Goal: Information Seeking & Learning: Learn about a topic

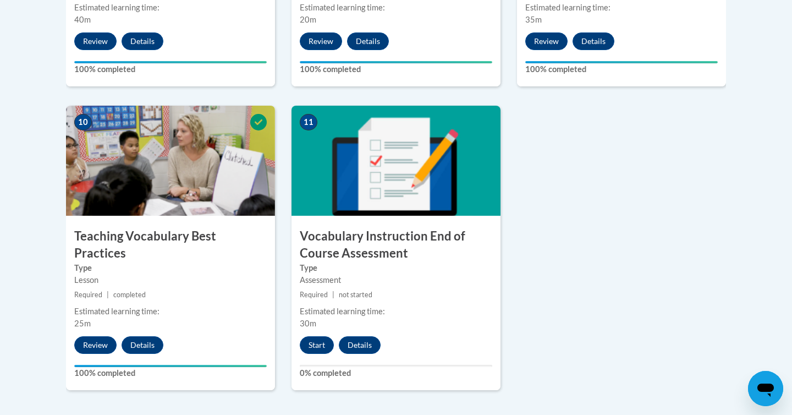
scroll to position [1208, 0]
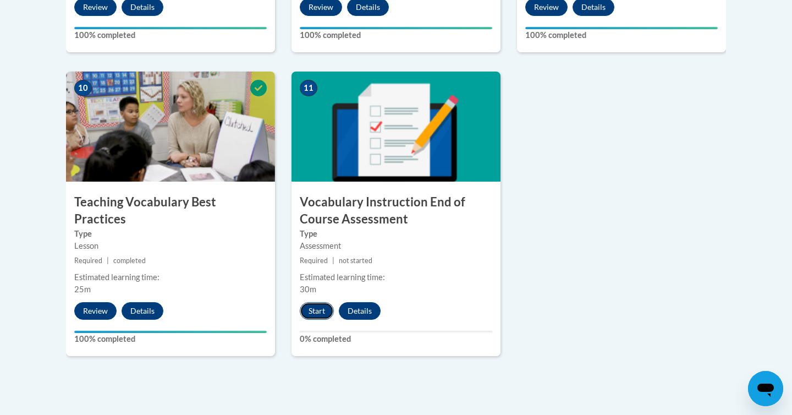
click at [308, 316] on button "Start" at bounding box center [317, 311] width 34 height 18
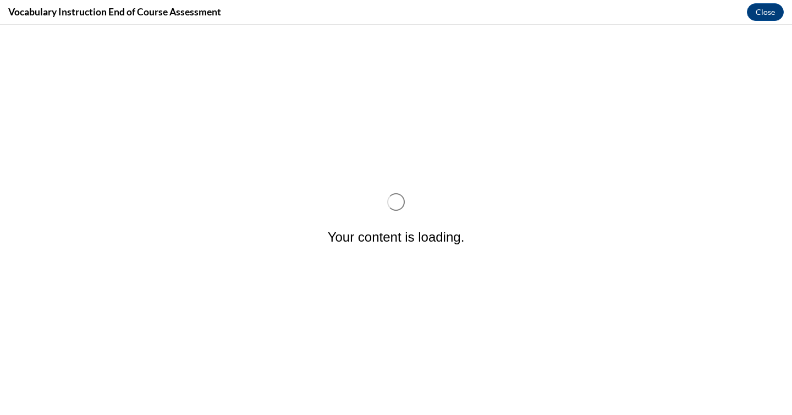
scroll to position [0, 0]
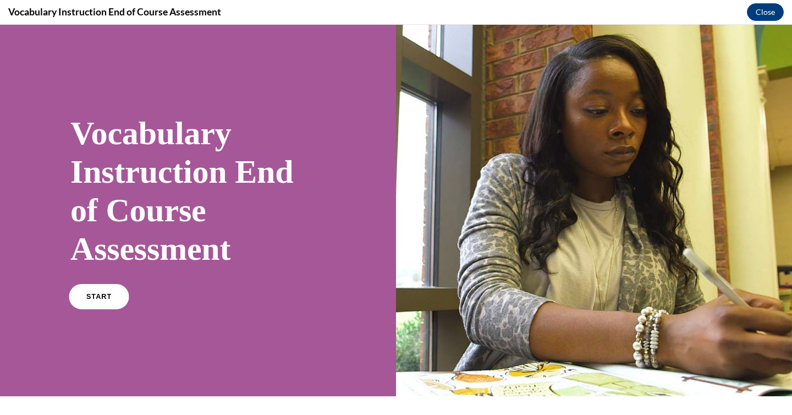
click at [102, 295] on span "START" at bounding box center [98, 297] width 25 height 8
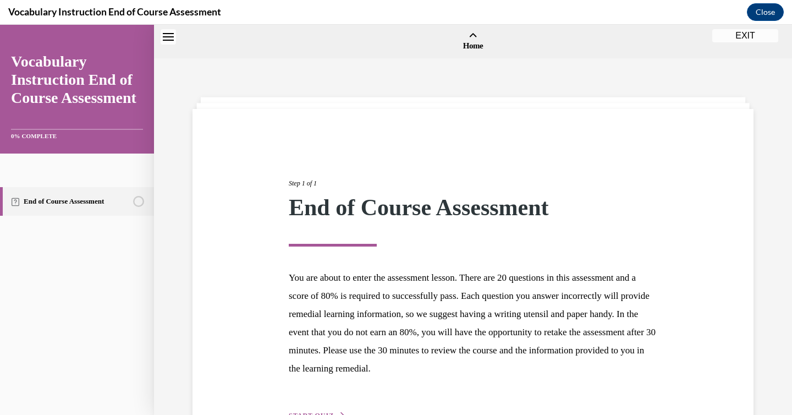
scroll to position [34, 0]
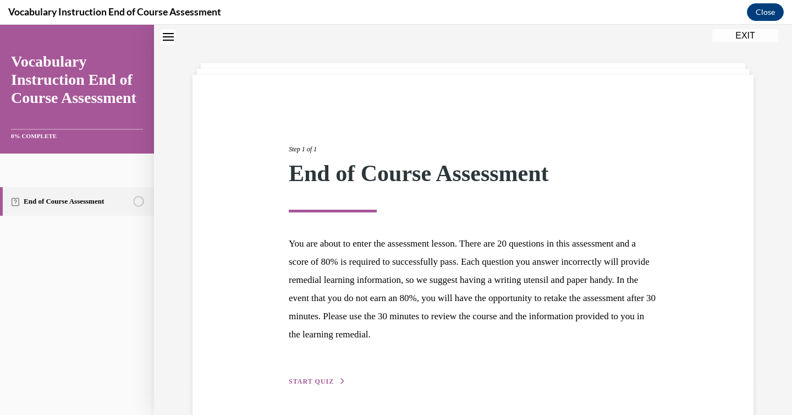
click at [330, 377] on span "START QUIZ" at bounding box center [311, 381] width 45 height 8
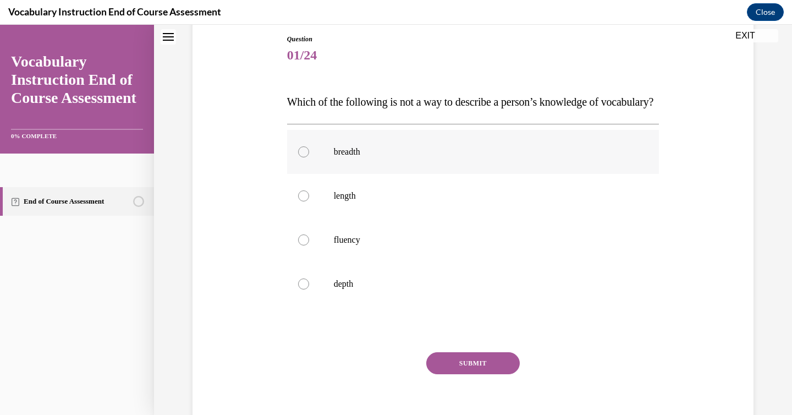
scroll to position [119, 0]
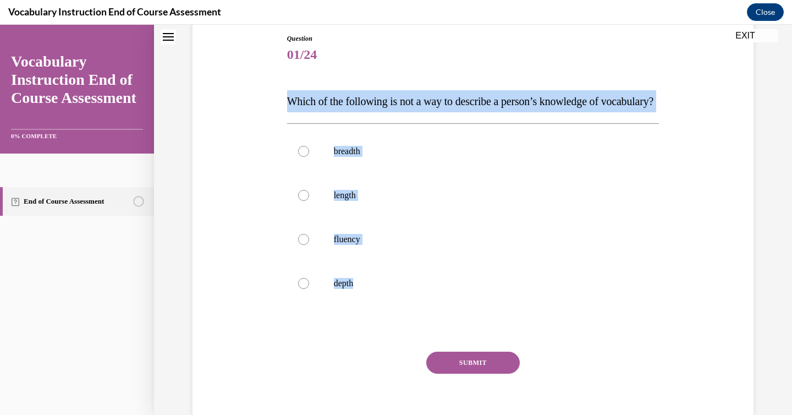
drag, startPoint x: 284, startPoint y: 96, endPoint x: 463, endPoint y: 332, distance: 296.7
click at [463, 332] on div "Question 01/24 Which of the following is not a way to describe a person’s knowl…" at bounding box center [473, 229] width 378 height 424
copy div "Which of the following is not a way to describe a person’s knowledge of vocabul…"
click at [310, 217] on label "length" at bounding box center [473, 195] width 372 height 44
click at [309, 201] on input "length" at bounding box center [303, 195] width 11 height 11
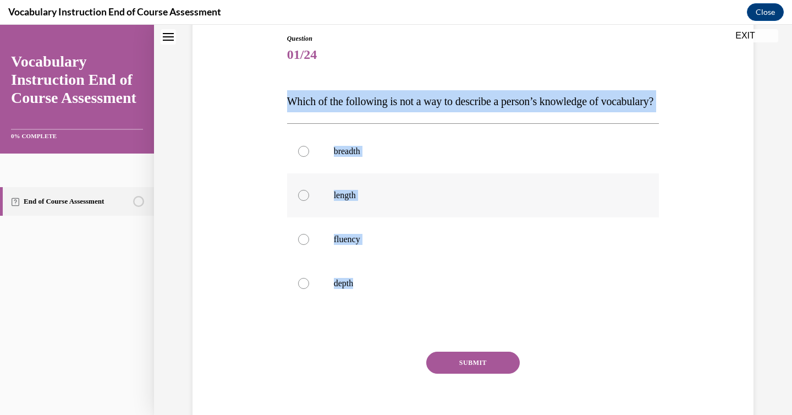
radio input "true"
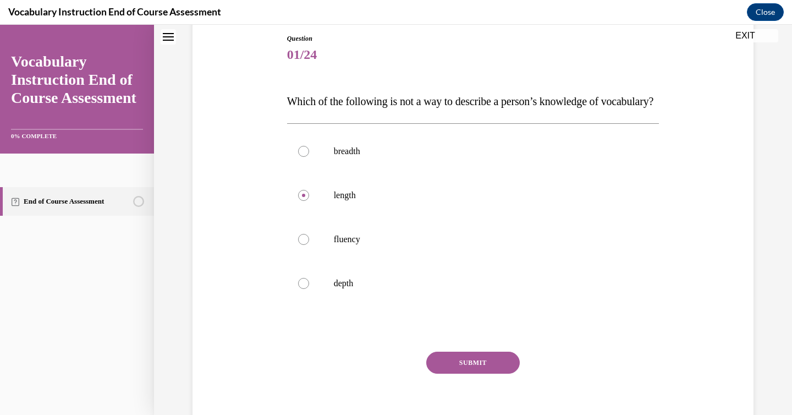
click at [490, 397] on div "SUBMIT" at bounding box center [473, 378] width 372 height 55
click at [489, 373] on button "SUBMIT" at bounding box center [472, 362] width 93 height 22
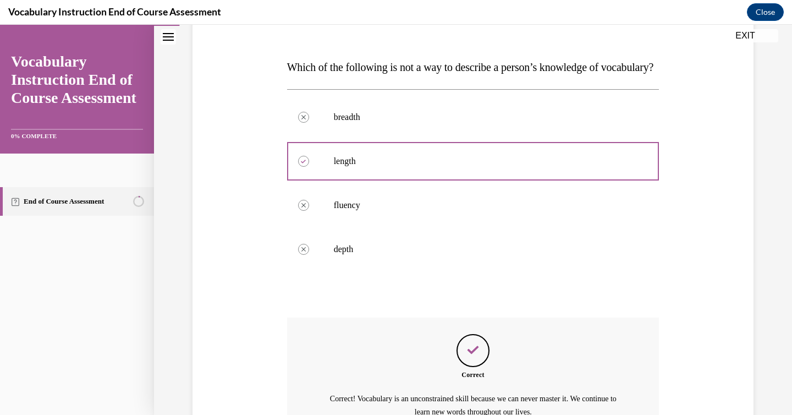
scroll to position [292, 0]
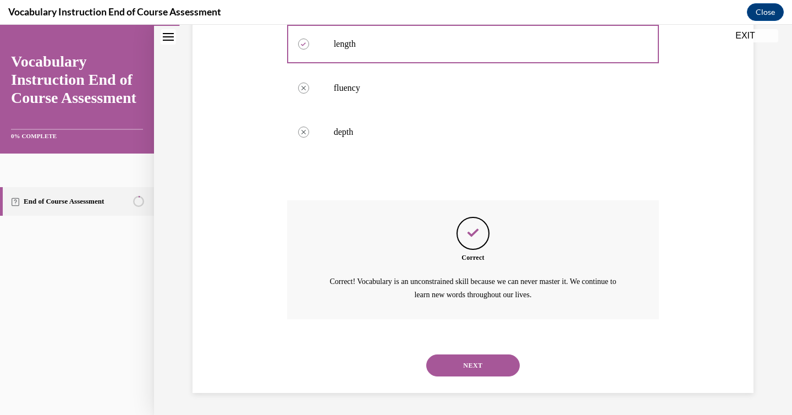
click at [476, 367] on button "NEXT" at bounding box center [472, 365] width 93 height 22
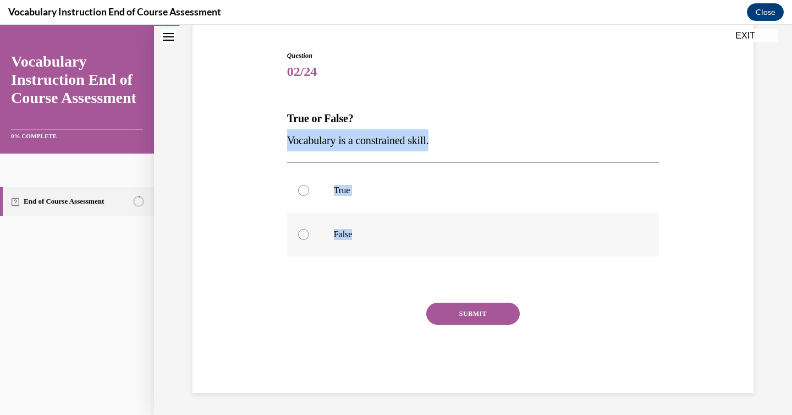
drag, startPoint x: 277, startPoint y: 136, endPoint x: 413, endPoint y: 246, distance: 174.8
click at [413, 246] on div "Question 02/24 True or False? Vocabulary is a constrained skill. True False Inc…" at bounding box center [473, 205] width 566 height 375
copy div "Vocabulary is a constrained skill. True False"
click at [326, 238] on label "False" at bounding box center [473, 234] width 372 height 44
click at [309, 238] on input "False" at bounding box center [303, 234] width 11 height 11
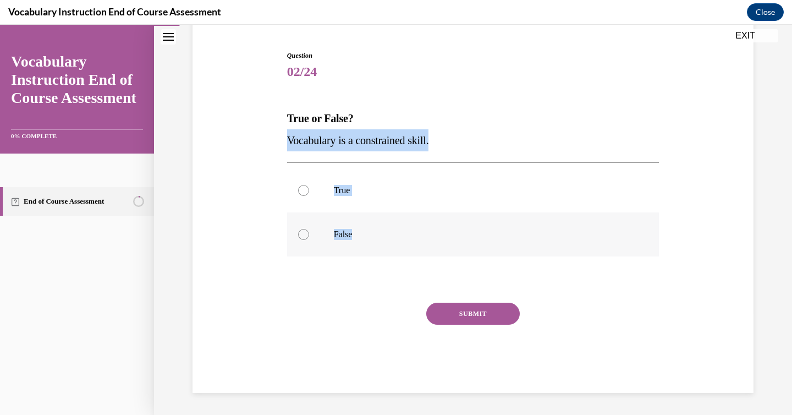
radio input "true"
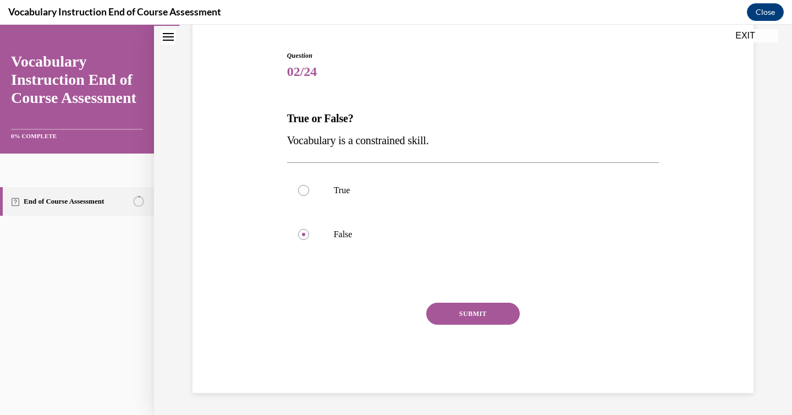
click at [482, 316] on button "SUBMIT" at bounding box center [472, 313] width 93 height 22
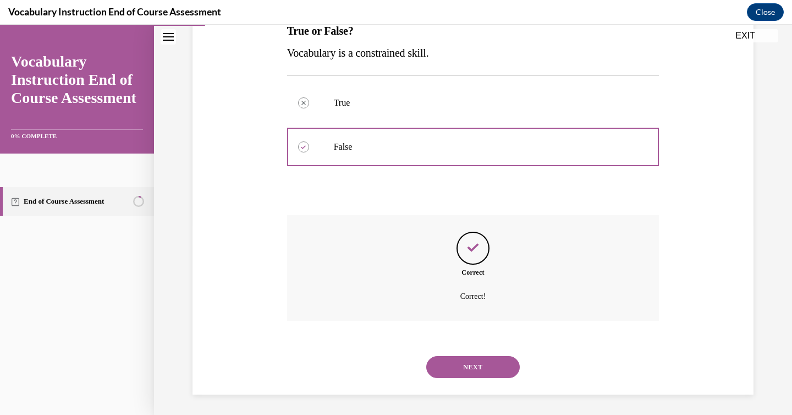
scroll to position [191, 0]
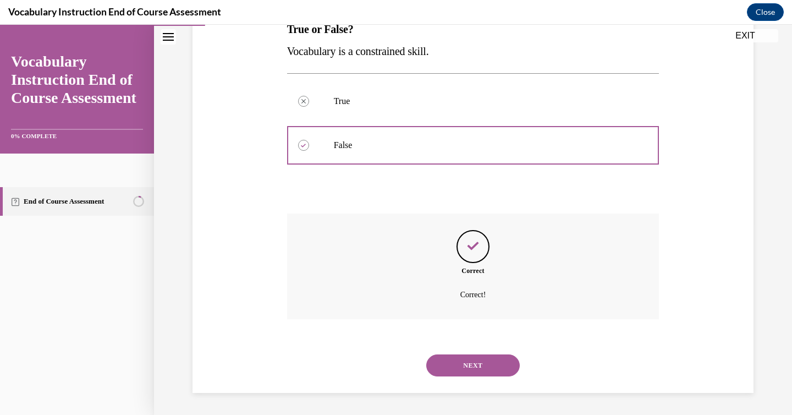
click at [478, 362] on button "NEXT" at bounding box center [472, 365] width 93 height 22
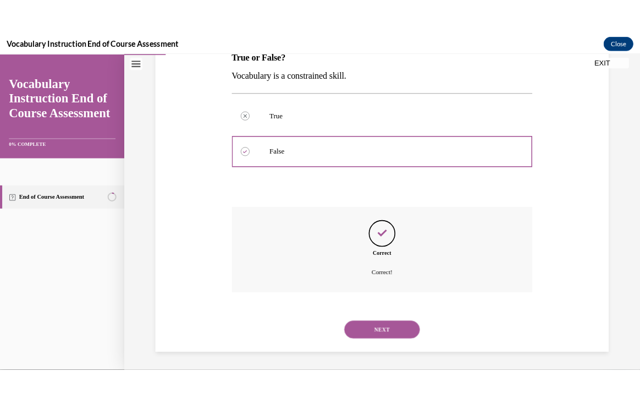
scroll to position [122, 0]
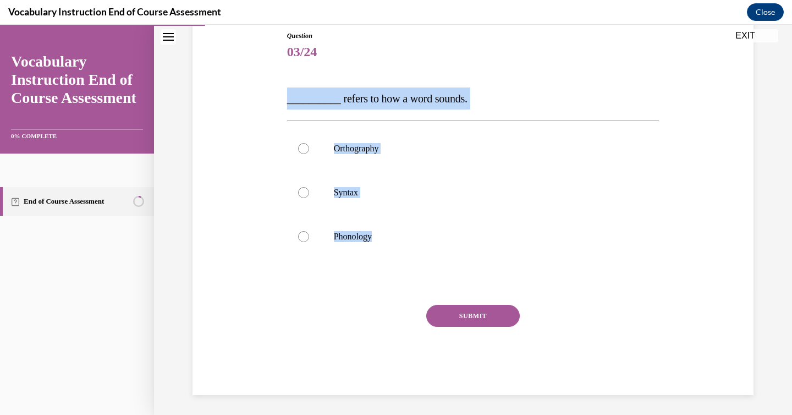
drag, startPoint x: 281, startPoint y: 82, endPoint x: 395, endPoint y: 258, distance: 209.6
click at [395, 258] on div "Question 03/24 __________ refers to how a word sounds. Orthography Syntax Phono…" at bounding box center [473, 196] width 566 height 397
copy div "__________ refers to how a word sounds. Orthography Syntax Phonology"
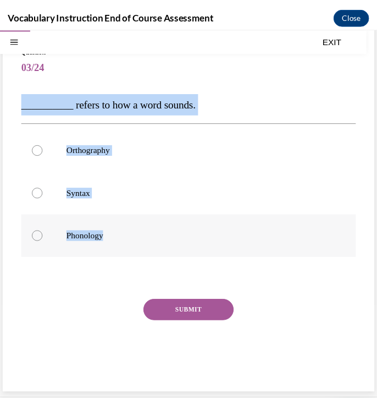
scroll to position [64, 0]
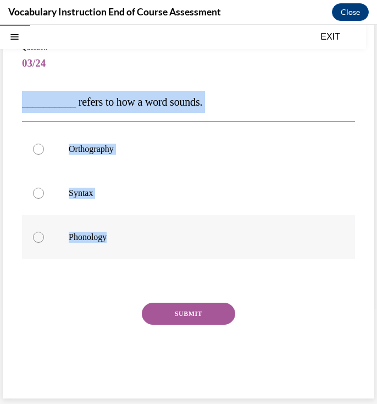
click at [134, 238] on p "Phonology" at bounding box center [198, 236] width 259 height 11
click at [44, 238] on input "Phonology" at bounding box center [38, 236] width 11 height 11
radio input "true"
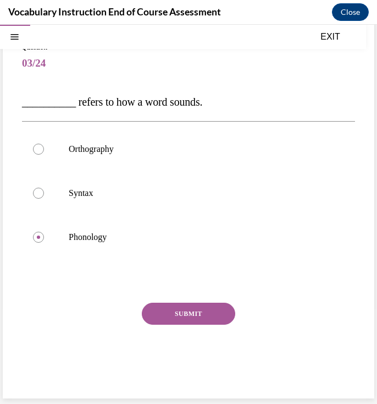
click at [202, 315] on button "SUBMIT" at bounding box center [188, 313] width 93 height 22
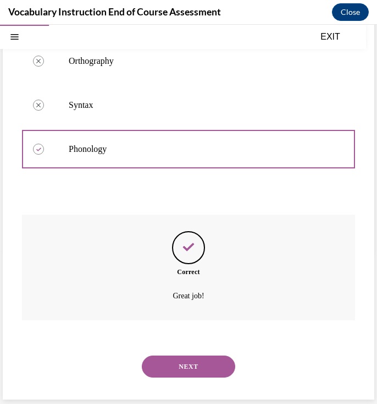
scroll to position [153, 0]
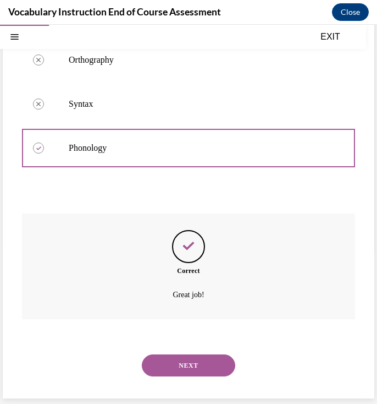
click at [197, 366] on button "NEXT" at bounding box center [188, 365] width 93 height 22
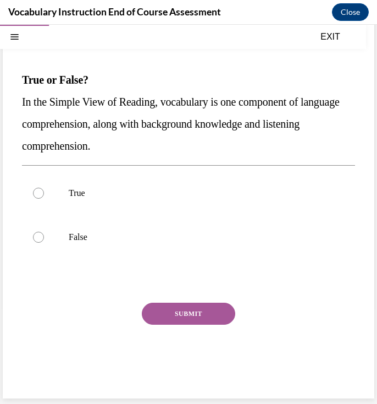
scroll to position [75, 0]
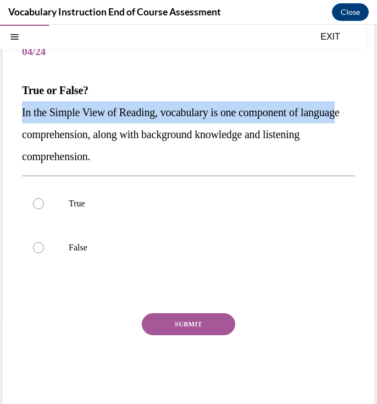
drag, startPoint x: 17, startPoint y: 102, endPoint x: 60, endPoint y: 128, distance: 49.8
click at [60, 128] on div "Question 04/24 True or False? In the Simple View of Reading, vocabulary is one …" at bounding box center [189, 209] width 372 height 400
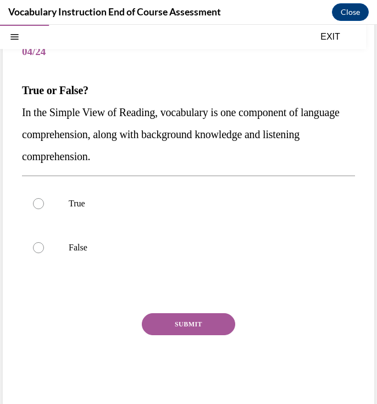
click at [28, 95] on strong "True or False?" at bounding box center [55, 90] width 67 height 12
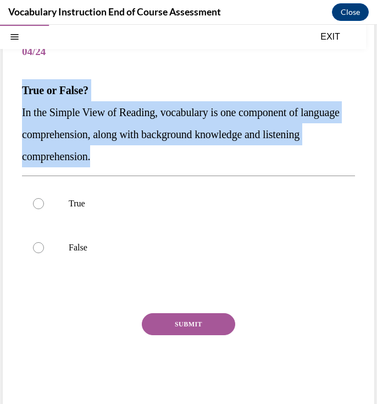
drag, startPoint x: 16, startPoint y: 93, endPoint x: 156, endPoint y: 152, distance: 151.8
click at [156, 152] on div "Question 04/24 True or False? In the Simple View of Reading, vocabulary is one …" at bounding box center [189, 209] width 372 height 400
copy div "True or False? In the Simple View of Reading, vocabulary is one component of la…"
click at [90, 201] on p "True" at bounding box center [198, 203] width 259 height 11
click at [44, 201] on input "True" at bounding box center [38, 203] width 11 height 11
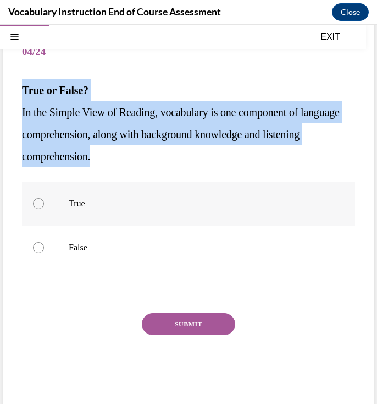
radio input "true"
click at [90, 201] on p "True" at bounding box center [198, 203] width 259 height 11
click at [44, 201] on input "True" at bounding box center [38, 203] width 11 height 11
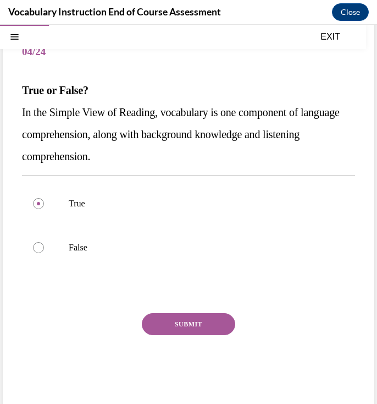
click at [153, 323] on button "SUBMIT" at bounding box center [188, 324] width 93 height 22
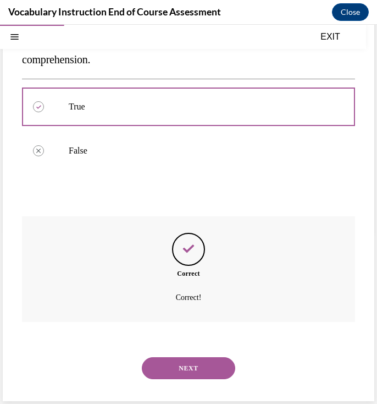
scroll to position [175, 0]
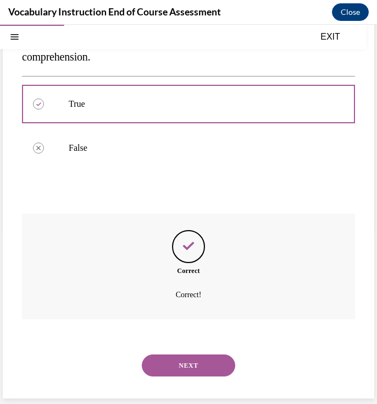
click at [180, 332] on div "Correct Correct!" at bounding box center [188, 274] width 333 height 122
click at [182, 361] on button "NEXT" at bounding box center [188, 365] width 93 height 22
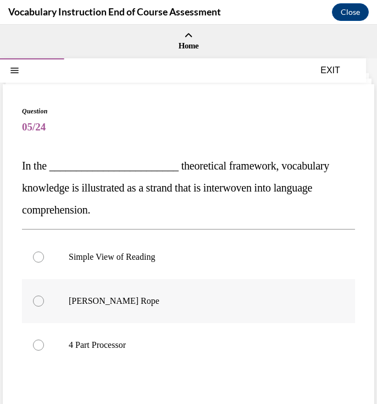
click at [40, 299] on div at bounding box center [38, 300] width 11 height 11
click at [40, 299] on input "[PERSON_NAME] Rope" at bounding box center [38, 300] width 11 height 11
radio input "true"
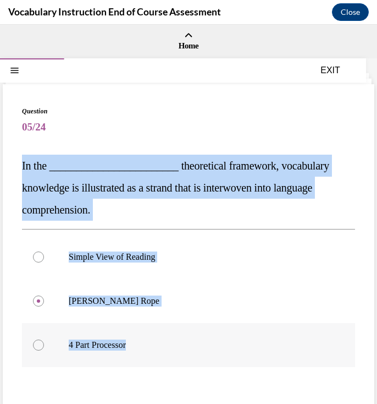
drag, startPoint x: 20, startPoint y: 152, endPoint x: 289, endPoint y: 354, distance: 335.4
click at [289, 354] on div "Question 05/24 In the ________________________ theoretical framework, vocabular…" at bounding box center [189, 295] width 372 height 422
copy div "In the ________________________ theoretical framework, vocabulary knowledge is …"
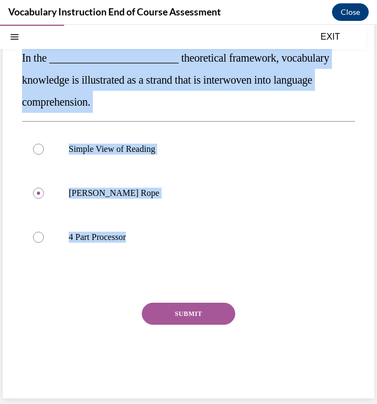
click at [157, 302] on button "SUBMIT" at bounding box center [188, 313] width 93 height 22
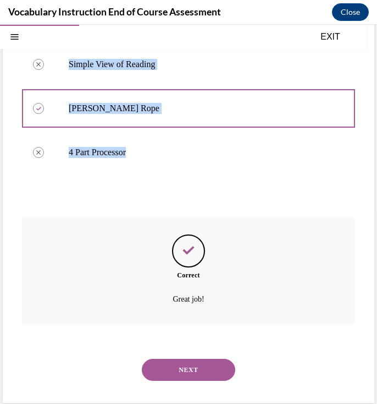
scroll to position [197, 0]
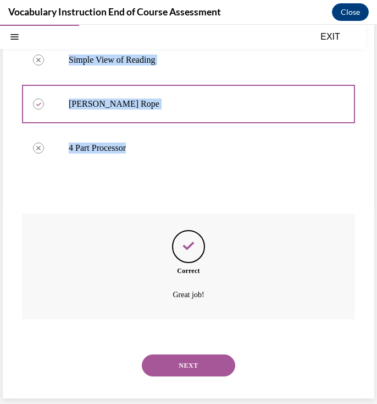
click at [185, 341] on button "SUBMIT" at bounding box center [188, 346] width 93 height 22
click at [185, 354] on button "NEXT" at bounding box center [188, 365] width 93 height 22
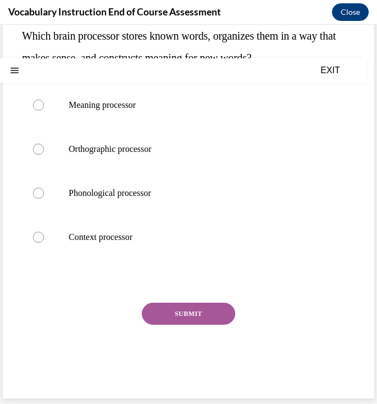
scroll to position [0, 0]
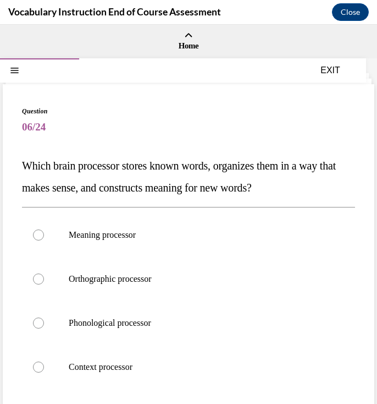
click at [131, 159] on span "Which brain processor stores known words, organizes them in a way that makes se…" at bounding box center [179, 176] width 314 height 34
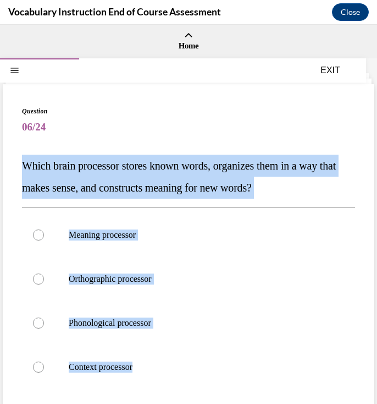
drag, startPoint x: 18, startPoint y: 163, endPoint x: 295, endPoint y: 397, distance: 362.4
click at [295, 397] on div "Question 06/24 Which brain processor stores known words, organizes them in a wa…" at bounding box center [189, 306] width 372 height 444
copy div "Which brain processor stores known words, organizes them in a way that makes se…"
click at [199, 240] on p "Meaning processor" at bounding box center [198, 234] width 259 height 11
click at [44, 240] on input "Meaning processor" at bounding box center [38, 234] width 11 height 11
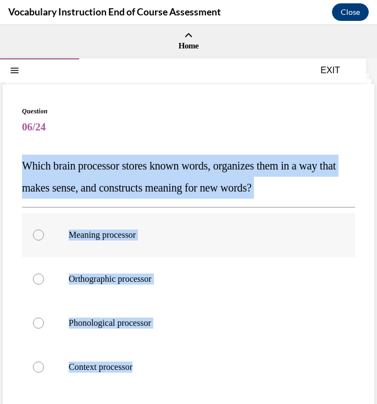
radio input "true"
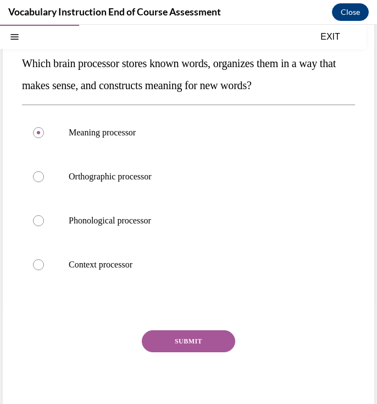
scroll to position [130, 0]
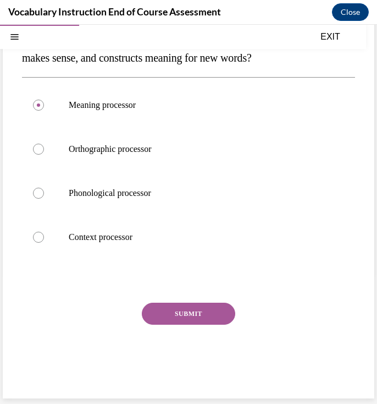
click at [172, 318] on button "SUBMIT" at bounding box center [188, 313] width 93 height 22
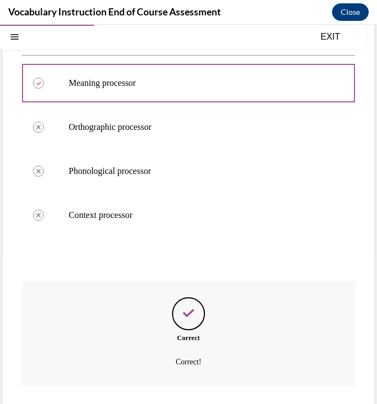
scroll to position [219, 0]
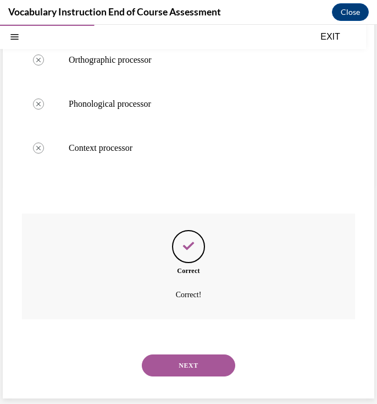
click at [180, 337] on button "SUBMIT" at bounding box center [188, 346] width 93 height 22
click at [181, 360] on button "NEXT" at bounding box center [188, 365] width 93 height 22
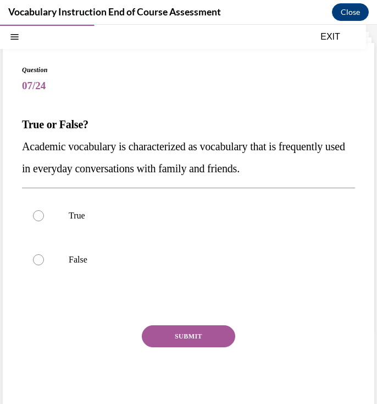
scroll to position [38, 0]
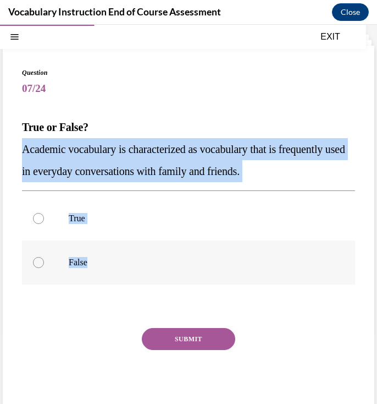
drag, startPoint x: 21, startPoint y: 150, endPoint x: 148, endPoint y: 284, distance: 184.4
click at [148, 284] on div "Question 07/24 True or False? Academic vocabulary is characterized as vocabular…" at bounding box center [188, 243] width 333 height 350
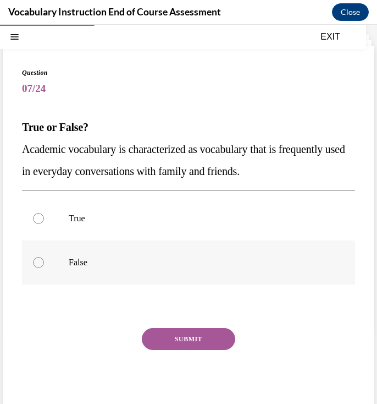
click at [145, 279] on label "False" at bounding box center [188, 262] width 333 height 44
click at [44, 268] on input "False" at bounding box center [38, 262] width 11 height 11
radio input "true"
click at [179, 344] on button "SUBMIT" at bounding box center [188, 339] width 93 height 22
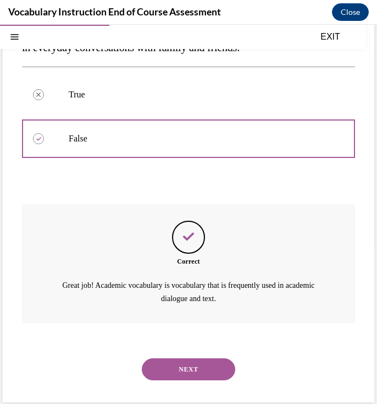
scroll to position [166, 0]
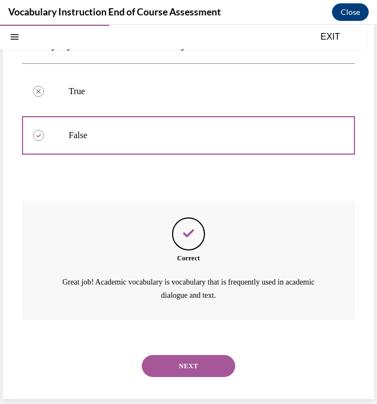
click at [179, 344] on button "SUBMIT" at bounding box center [188, 347] width 93 height 22
click at [179, 346] on div "NEXT" at bounding box center [188, 366] width 333 height 44
click at [182, 360] on button "NEXT" at bounding box center [188, 366] width 93 height 22
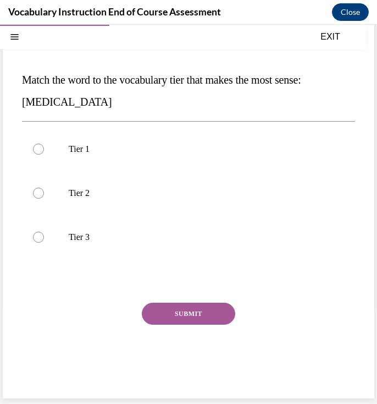
scroll to position [75, 0]
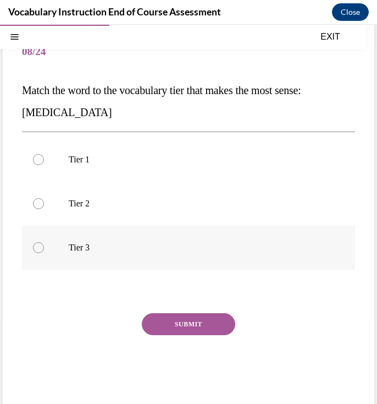
click at [83, 238] on label "Tier 3" at bounding box center [188, 247] width 333 height 44
click at [44, 242] on input "Tier 3" at bounding box center [38, 247] width 11 height 11
radio input "true"
click at [197, 327] on button "SUBMIT" at bounding box center [188, 324] width 93 height 22
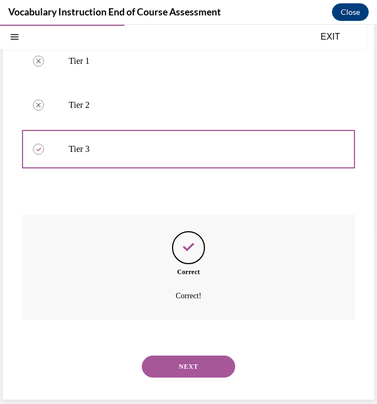
scroll to position [175, 0]
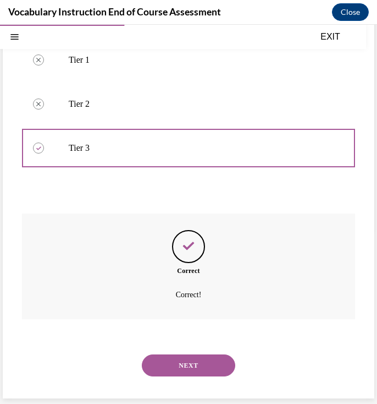
click at [197, 350] on div "NEXT" at bounding box center [188, 365] width 333 height 44
click at [197, 352] on div "NEXT" at bounding box center [188, 365] width 333 height 44
click at [196, 360] on button "NEXT" at bounding box center [188, 365] width 93 height 22
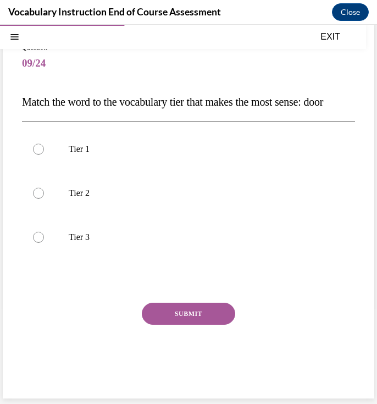
scroll to position [75, 0]
click at [126, 171] on label "Tier 1" at bounding box center [188, 149] width 333 height 44
click at [44, 155] on input "Tier 1" at bounding box center [38, 149] width 11 height 11
radio input "true"
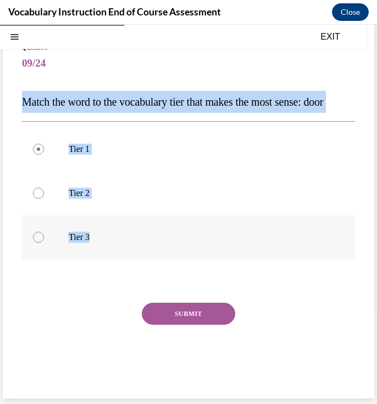
drag, startPoint x: 19, startPoint y: 86, endPoint x: 142, endPoint y: 268, distance: 219.6
click at [142, 268] on div "Question 09/24 Match the word to the vocabulary tier that makes the most sense:…" at bounding box center [189, 209] width 372 height 378
copy div "Match the word to the vocabulary tier that makes the most sense: door Tier 1 Ti…"
click at [150, 315] on button "SUBMIT" at bounding box center [188, 313] width 93 height 22
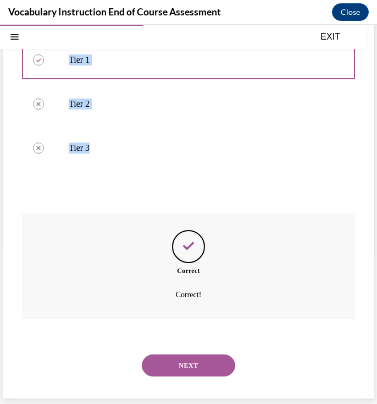
scroll to position [175, 0]
click at [166, 339] on button "SUBMIT" at bounding box center [188, 346] width 93 height 22
click at [167, 345] on div "NEXT" at bounding box center [188, 365] width 333 height 44
click at [168, 352] on div "NEXT" at bounding box center [188, 365] width 333 height 44
click at [169, 360] on button "NEXT" at bounding box center [188, 365] width 93 height 22
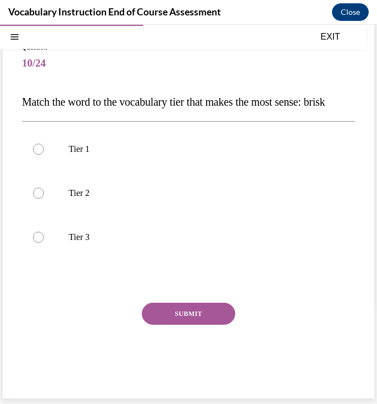
scroll to position [75, 0]
click at [119, 198] on p "Tier 2" at bounding box center [198, 193] width 259 height 11
click at [44, 198] on input "Tier 2" at bounding box center [38, 193] width 11 height 11
radio input "true"
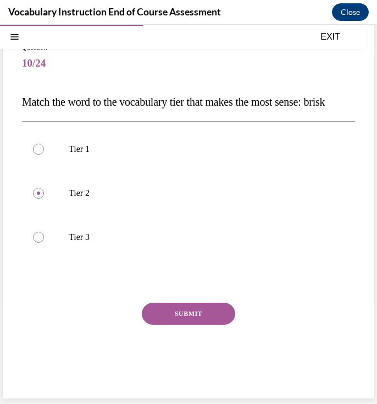
click at [173, 319] on button "SUBMIT" at bounding box center [188, 313] width 93 height 22
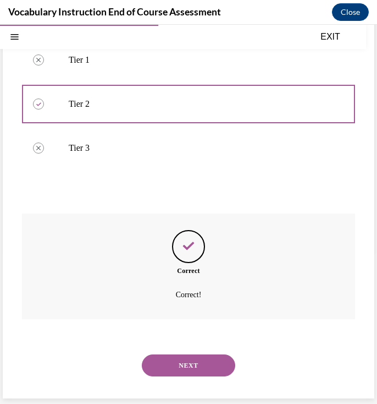
click at [177, 375] on button "NEXT" at bounding box center [188, 365] width 93 height 22
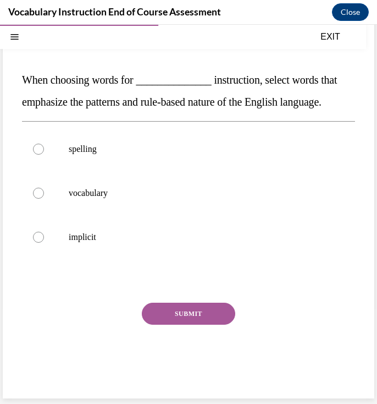
scroll to position [75, 0]
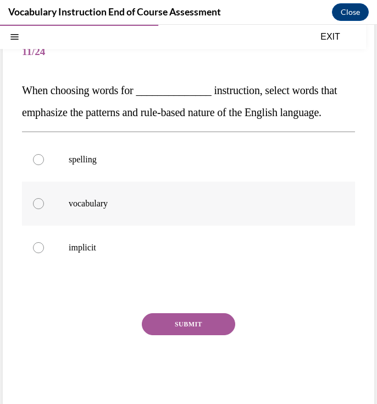
click at [115, 207] on p "vocabulary" at bounding box center [198, 203] width 259 height 11
click at [44, 207] on input "vocabulary" at bounding box center [38, 203] width 11 height 11
radio input "true"
click at [167, 322] on button "SUBMIT" at bounding box center [188, 324] width 93 height 22
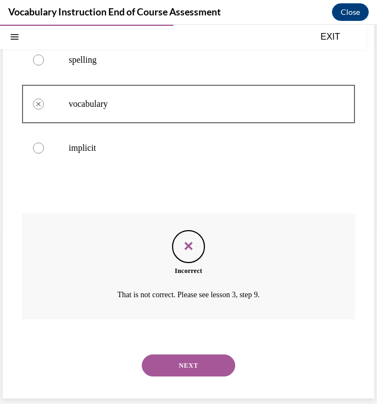
scroll to position [5, 0]
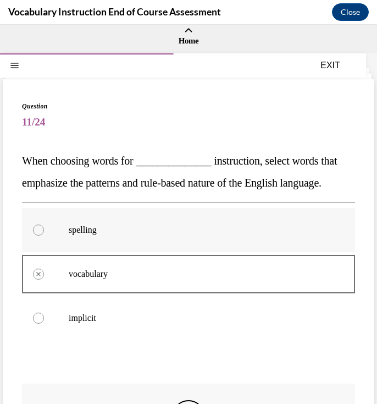
click at [133, 245] on label "spelling" at bounding box center [188, 230] width 333 height 44
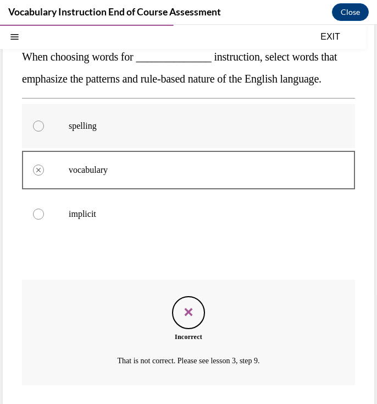
scroll to position [175, 0]
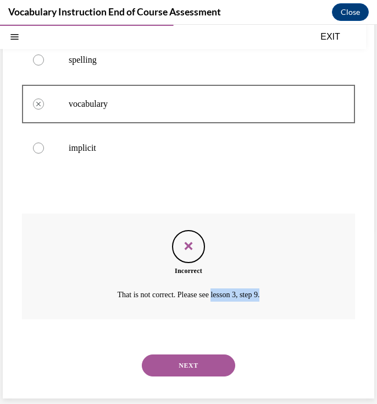
drag, startPoint x: 213, startPoint y: 295, endPoint x: 288, endPoint y: 295, distance: 74.8
click at [288, 295] on p "That is not correct. Please see lesson 3, step 9." at bounding box center [188, 294] width 259 height 13
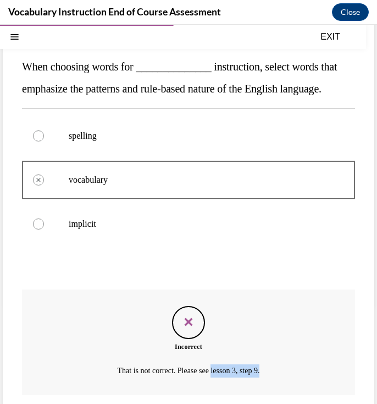
scroll to position [27, 0]
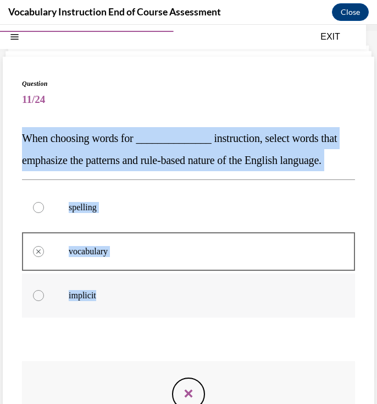
drag, startPoint x: 14, startPoint y: 136, endPoint x: 177, endPoint y: 299, distance: 231.0
click at [177, 299] on div "Question 11/24 When choosing words for ______________ instruction, select words…" at bounding box center [189, 301] width 372 height 489
copy div "When choosing words for ______________ instruction, select words that emphasize…"
click at [259, 312] on label "implicit" at bounding box center [188, 295] width 333 height 44
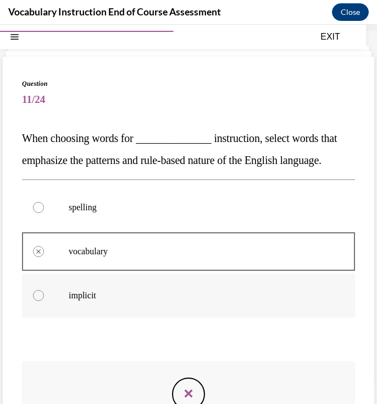
click at [259, 312] on label "implicit" at bounding box center [188, 295] width 333 height 44
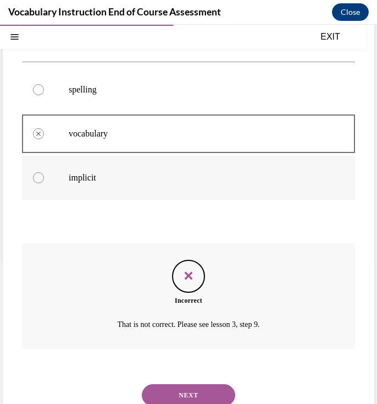
scroll to position [175, 0]
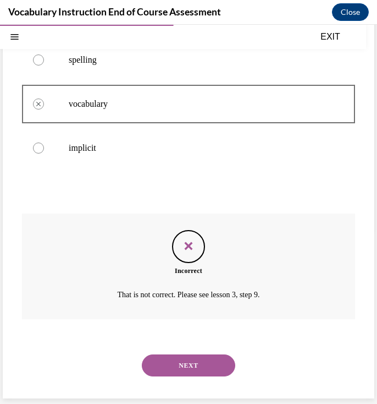
click at [192, 352] on div "NEXT" at bounding box center [188, 365] width 333 height 44
click at [190, 360] on button "NEXT" at bounding box center [188, 365] width 93 height 22
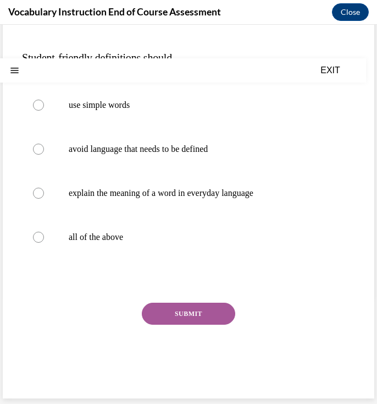
scroll to position [0, 0]
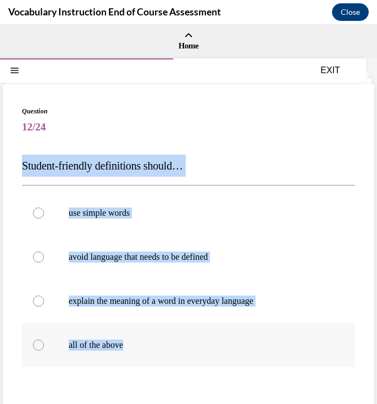
drag, startPoint x: 4, startPoint y: 150, endPoint x: 207, endPoint y: 352, distance: 286.2
click at [207, 352] on div "Question 12/24 Student-friendly definitions should… use simple words avoid lang…" at bounding box center [189, 295] width 372 height 422
copy div "Student-friendly definitions should… use simple words avoid language that needs…"
click at [115, 347] on p "all of the above" at bounding box center [198, 344] width 259 height 11
click at [44, 347] on input "all of the above" at bounding box center [38, 344] width 11 height 11
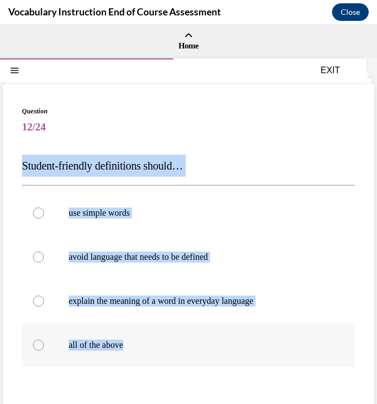
radio input "true"
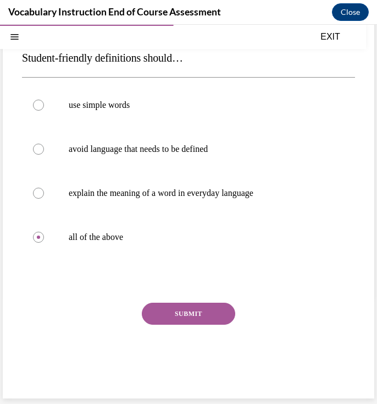
click at [194, 310] on button "SUBMIT" at bounding box center [188, 313] width 93 height 22
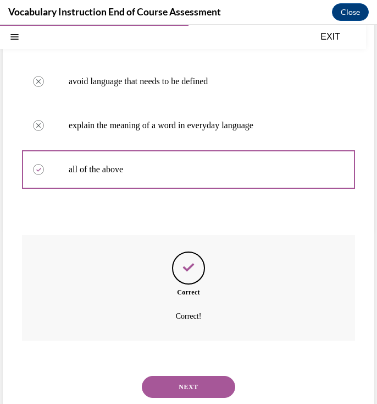
scroll to position [197, 0]
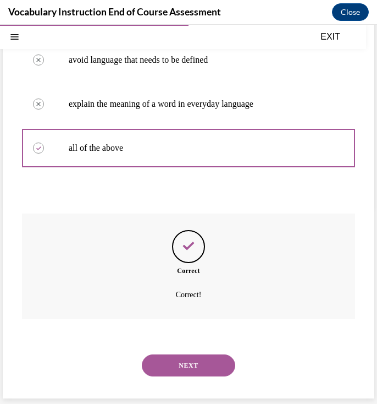
click at [187, 368] on button "NEXT" at bounding box center [188, 365] width 93 height 22
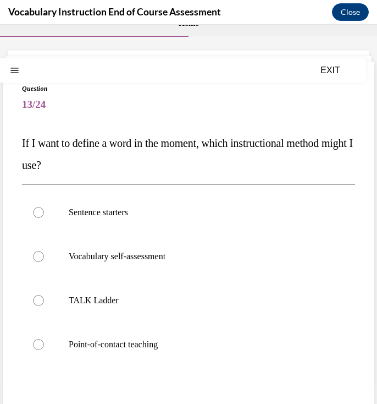
scroll to position [25, 0]
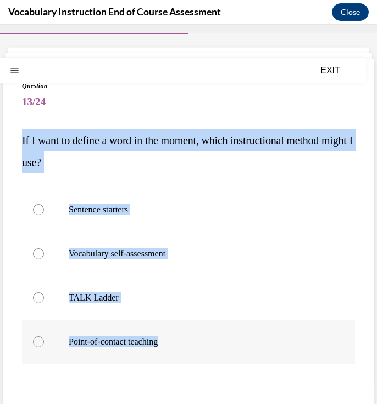
drag, startPoint x: 8, startPoint y: 134, endPoint x: 227, endPoint y: 359, distance: 314.6
click at [227, 359] on div "Question 13/24 If I want to define a word in the moment, which instructional me…" at bounding box center [189, 281] width 372 height 444
copy div "If I want to define a word in the moment, which instructional method might I us…"
click at [171, 334] on label "Point-of-contact teaching" at bounding box center [188, 341] width 333 height 44
click at [44, 336] on input "Point-of-contact teaching" at bounding box center [38, 341] width 11 height 11
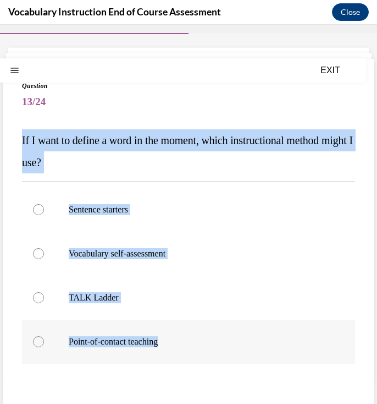
radio input "true"
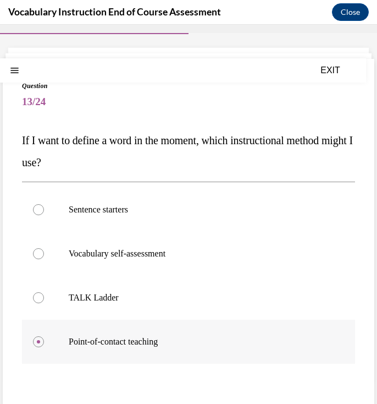
click at [159, 343] on p "Point-of-contact teaching" at bounding box center [198, 341] width 259 height 11
click at [44, 343] on input "Point-of-contact teaching" at bounding box center [38, 341] width 11 height 11
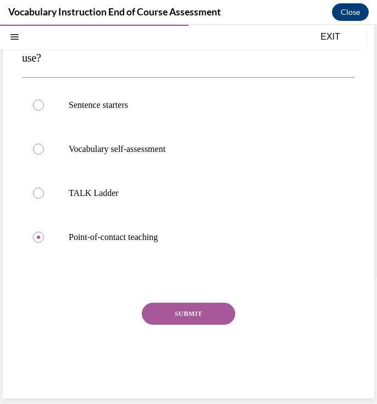
click at [177, 319] on button "SUBMIT" at bounding box center [188, 313] width 93 height 22
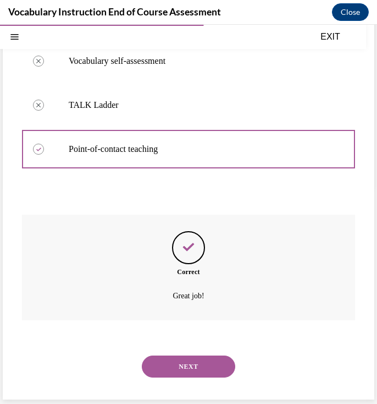
scroll to position [219, 0]
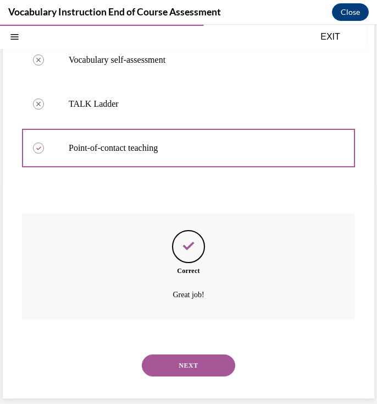
click at [181, 356] on button "NEXT" at bounding box center [188, 365] width 93 height 22
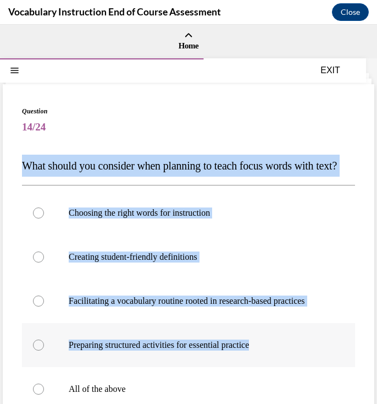
drag, startPoint x: 16, startPoint y: 166, endPoint x: 326, endPoint y: 371, distance: 371.2
click at [326, 371] on div "Question 14/24 What should you consider when planning to teach focus words with…" at bounding box center [189, 317] width 372 height 466
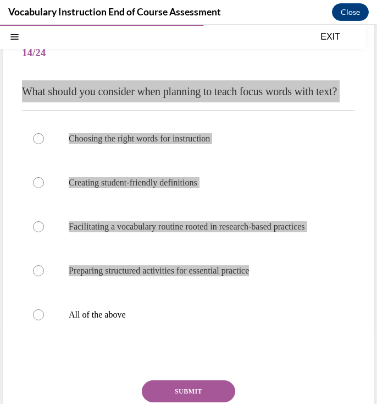
scroll to position [75, 0]
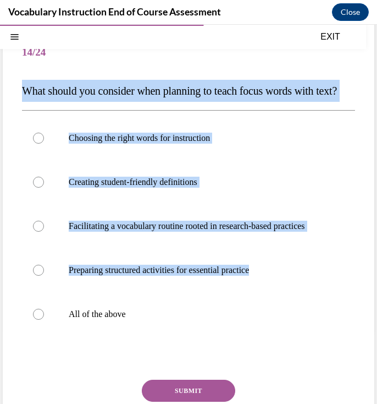
click at [20, 98] on div "Question 14/24 What should you consider when planning to teach focus words with…" at bounding box center [189, 242] width 372 height 466
drag, startPoint x: 18, startPoint y: 92, endPoint x: 225, endPoint y: 343, distance: 325.7
click at [225, 343] on div "Question 14/24 What should you consider when planning to teach focus words with…" at bounding box center [189, 242] width 372 height 466
click at [313, 102] on p "What should you consider when planning to teach focus words with text?" at bounding box center [188, 91] width 333 height 22
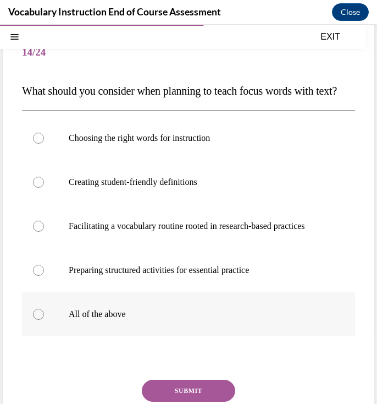
click at [166, 319] on p "All of the above" at bounding box center [198, 313] width 259 height 11
click at [44, 319] on input "All of the above" at bounding box center [38, 313] width 11 height 11
radio input "true"
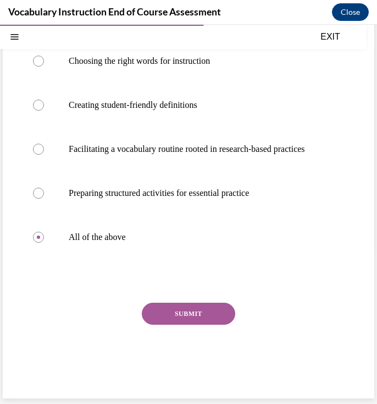
click at [180, 323] on button "SUBMIT" at bounding box center [188, 313] width 93 height 22
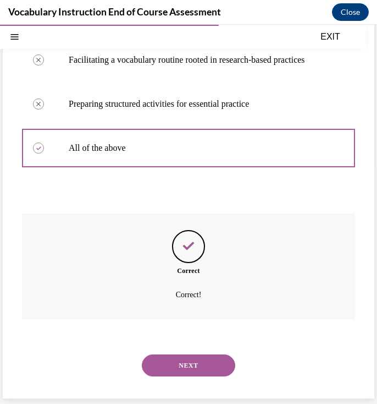
scroll to position [263, 0]
click at [183, 362] on button "NEXT" at bounding box center [188, 365] width 93 height 22
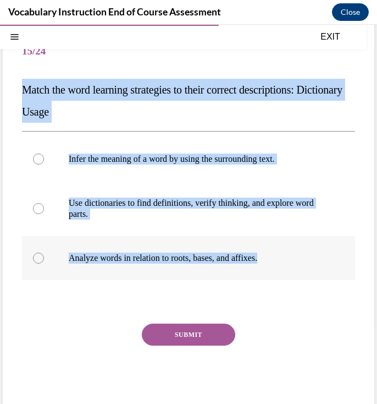
drag, startPoint x: 20, startPoint y: 86, endPoint x: 333, endPoint y: 274, distance: 365.5
click at [333, 274] on div "Question 15/24 Match the word learning strategies to their correct descriptions…" at bounding box center [189, 213] width 372 height 411
click at [267, 206] on p "Use dictionaries to find definitions, verify thinking, and explore word parts." at bounding box center [198, 208] width 259 height 22
click at [44, 206] on input "Use dictionaries to find definitions, verify thinking, and explore word parts." at bounding box center [38, 208] width 11 height 11
radio input "true"
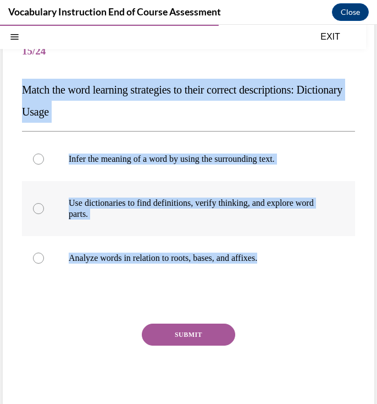
click at [267, 206] on p "Use dictionaries to find definitions, verify thinking, and explore word parts." at bounding box center [198, 208] width 259 height 22
click at [44, 206] on input "Use dictionaries to find definitions, verify thinking, and explore word parts." at bounding box center [38, 208] width 11 height 11
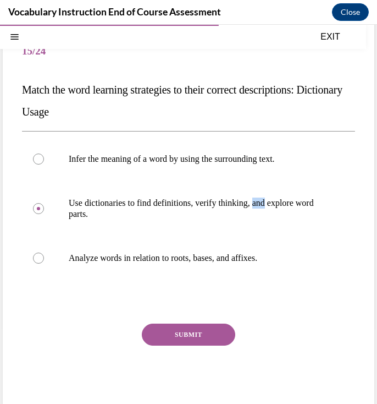
click at [216, 333] on button "SUBMIT" at bounding box center [188, 334] width 93 height 22
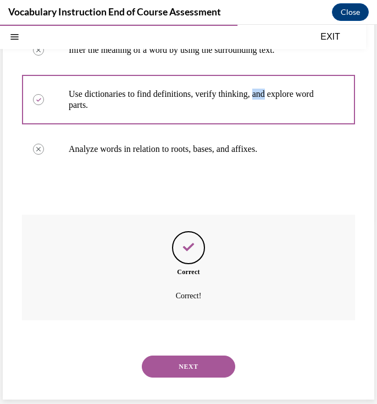
scroll to position [186, 0]
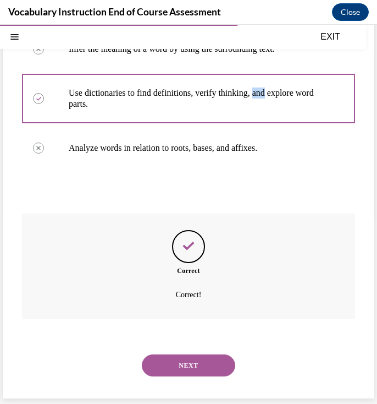
click at [206, 353] on div "NEXT" at bounding box center [188, 365] width 333 height 44
click at [205, 361] on button "NEXT" at bounding box center [188, 365] width 93 height 22
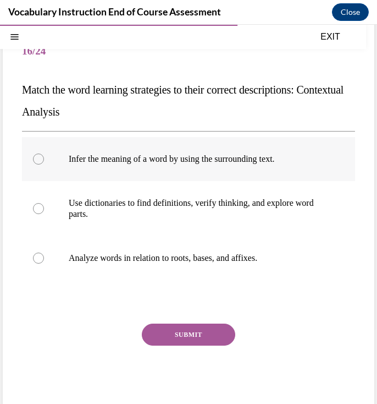
click at [217, 169] on label "Infer the meaning of a word by using the surrounding text." at bounding box center [188, 159] width 333 height 44
click at [44, 164] on input "Infer the meaning of a word by using the surrounding text." at bounding box center [38, 158] width 11 height 11
radio input "true"
click at [199, 338] on button "SUBMIT" at bounding box center [188, 334] width 93 height 22
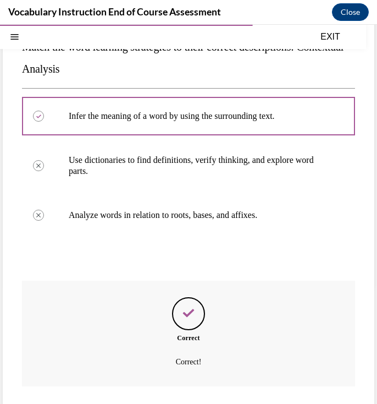
scroll to position [186, 0]
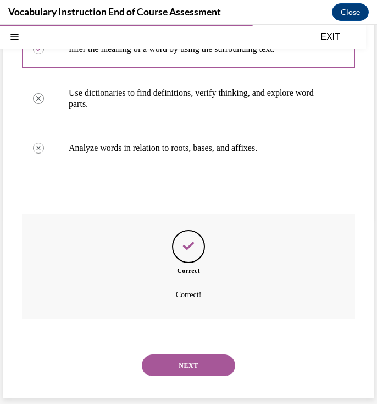
click at [197, 344] on div "NEXT" at bounding box center [188, 365] width 333 height 44
click at [197, 355] on button "NEXT" at bounding box center [188, 365] width 93 height 22
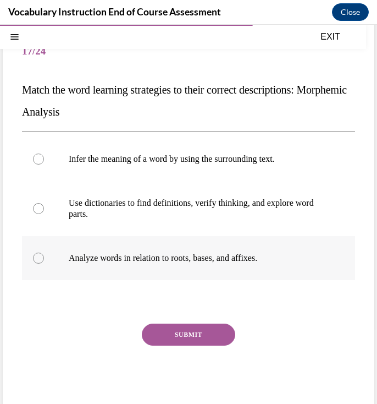
click at [188, 246] on label "Analyze words in relation to roots, bases, and affixes." at bounding box center [188, 258] width 333 height 44
click at [44, 252] on input "Analyze words in relation to roots, bases, and affixes." at bounding box center [38, 257] width 11 height 11
radio input "true"
click at [194, 341] on button "SUBMIT" at bounding box center [188, 334] width 93 height 22
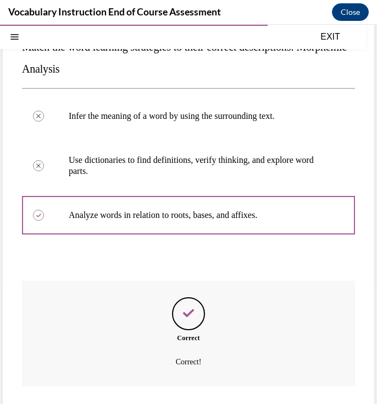
click at [194, 341] on div "Correct Correct!" at bounding box center [188, 333] width 333 height 106
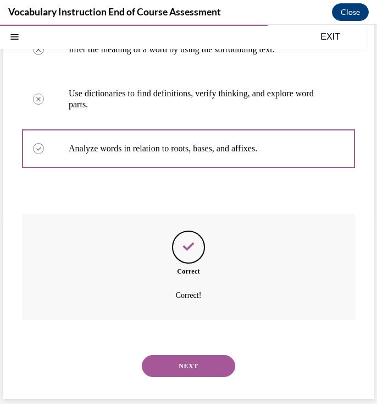
scroll to position [186, 0]
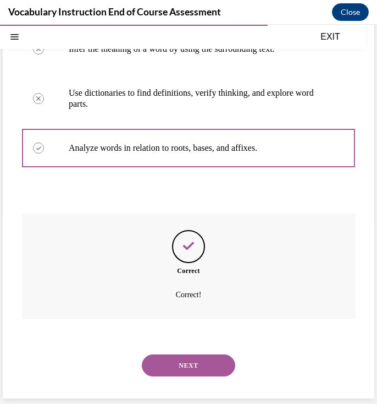
click at [194, 356] on div "NEXT" at bounding box center [188, 365] width 333 height 44
click at [194, 361] on button "NEXT" at bounding box center [188, 365] width 93 height 22
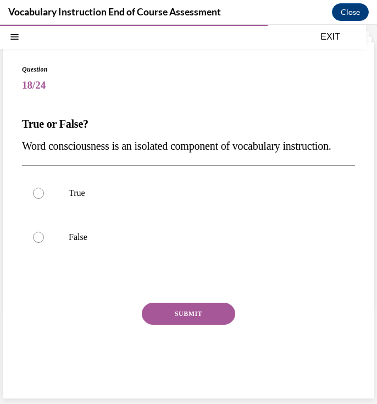
scroll to position [64, 0]
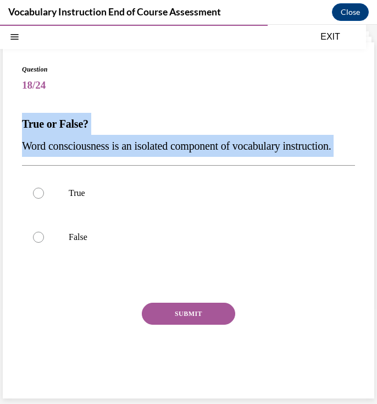
drag, startPoint x: 13, startPoint y: 106, endPoint x: 128, endPoint y: 166, distance: 129.8
click at [128, 166] on div "Question 18/24 True or False? Word consciousness is an isolated component of vo…" at bounding box center [189, 220] width 372 height 356
click at [181, 241] on p "False" at bounding box center [198, 236] width 259 height 11
click at [44, 241] on input "False" at bounding box center [38, 236] width 11 height 11
radio input "true"
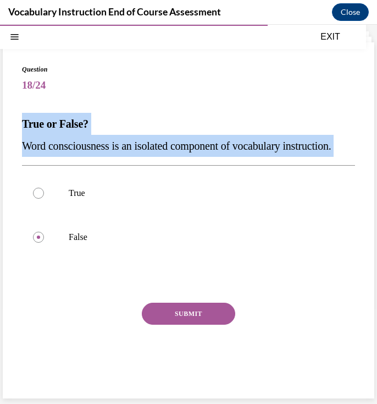
click at [176, 242] on p "False" at bounding box center [198, 236] width 259 height 11
click at [44, 242] on input "False" at bounding box center [38, 236] width 11 height 11
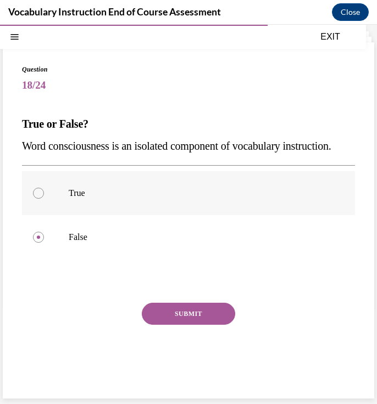
click at [130, 212] on label "True" at bounding box center [188, 193] width 333 height 44
click at [44, 198] on input "True" at bounding box center [38, 193] width 11 height 11
radio input "true"
click at [130, 237] on p "False" at bounding box center [198, 236] width 259 height 11
click at [44, 237] on input "False" at bounding box center [38, 236] width 11 height 11
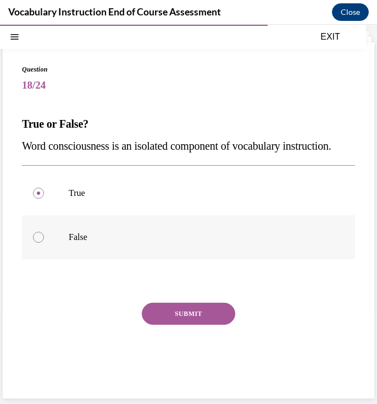
radio input "true"
click at [174, 305] on button "SUBMIT" at bounding box center [188, 313] width 93 height 22
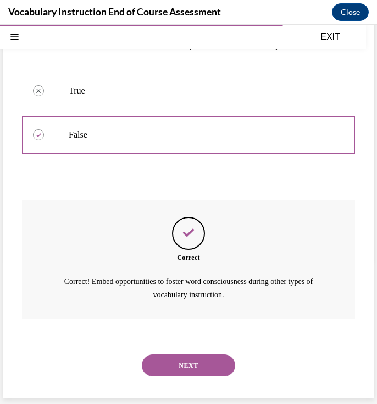
scroll to position [166, 0]
click at [179, 350] on div "NEXT" at bounding box center [188, 365] width 333 height 44
click at [180, 366] on button "NEXT" at bounding box center [188, 365] width 93 height 22
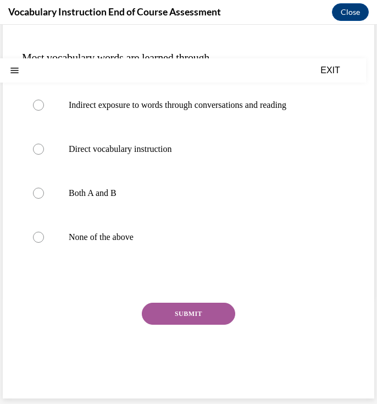
scroll to position [0, 0]
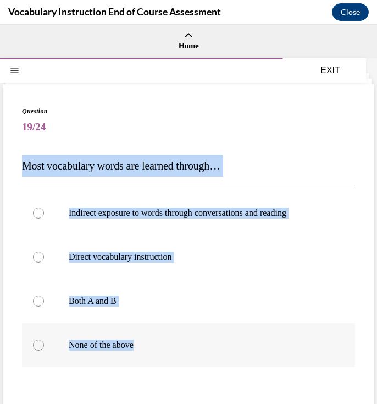
drag, startPoint x: 16, startPoint y: 163, endPoint x: 271, endPoint y: 352, distance: 316.7
click at [271, 352] on div "Question 19/24 Most vocabulary words are learned through… Indirect exposure to …" at bounding box center [189, 295] width 372 height 422
click at [135, 307] on label "Both A and B" at bounding box center [188, 301] width 333 height 44
click at [44, 306] on input "Both A and B" at bounding box center [38, 300] width 11 height 11
radio input "true"
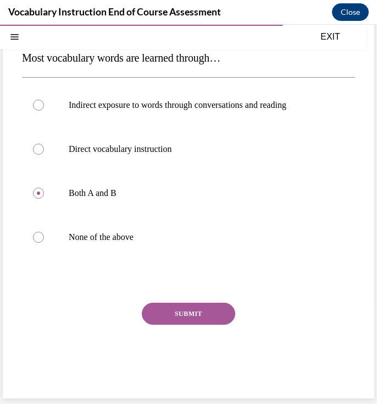
click at [172, 307] on button "SUBMIT" at bounding box center [188, 313] width 93 height 22
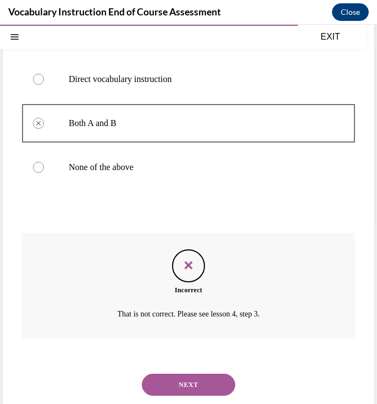
scroll to position [197, 0]
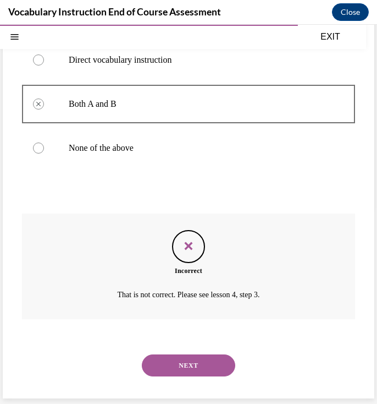
click at [195, 374] on button "NEXT" at bounding box center [188, 365] width 93 height 22
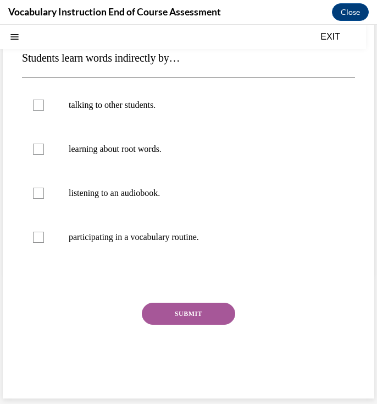
scroll to position [0, 0]
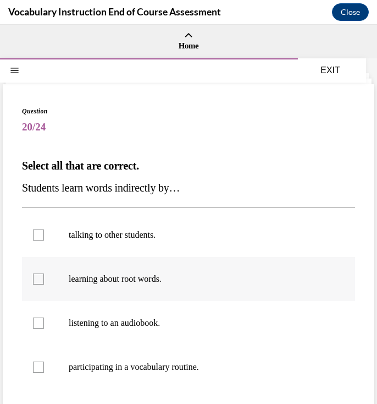
click at [192, 367] on p "participating in a vocabulary routine." at bounding box center [198, 366] width 259 height 11
click at [44, 367] on input "participating in a vocabulary routine." at bounding box center [38, 366] width 11 height 11
checkbox input "true"
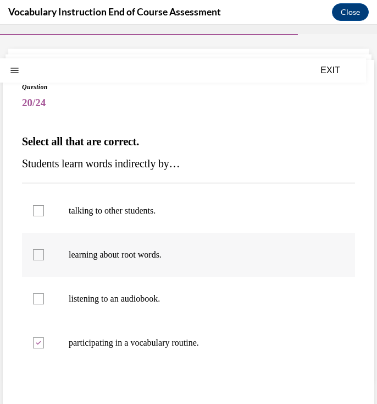
click at [149, 236] on label "learning about root words." at bounding box center [188, 255] width 333 height 44
click at [44, 249] on input "learning about root words." at bounding box center [38, 254] width 11 height 11
click at [149, 252] on p "learning about root words." at bounding box center [198, 254] width 259 height 11
click at [44, 252] on input "learning about root words." at bounding box center [38, 254] width 11 height 11
checkbox input "false"
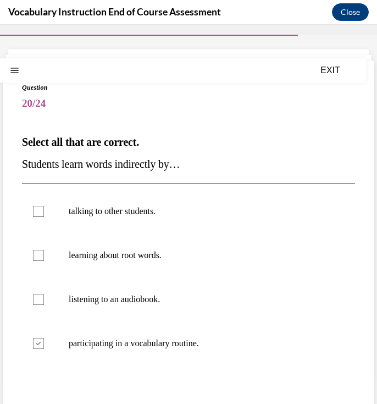
scroll to position [0, 0]
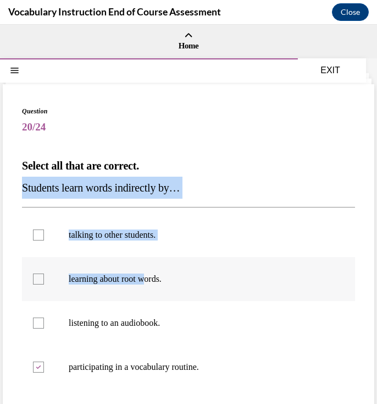
drag, startPoint x: 16, startPoint y: 183, endPoint x: 152, endPoint y: 278, distance: 166.3
click at [152, 278] on div "Question 20/24 Select all that are correct. Students learn words indirectly by……" at bounding box center [189, 306] width 372 height 444
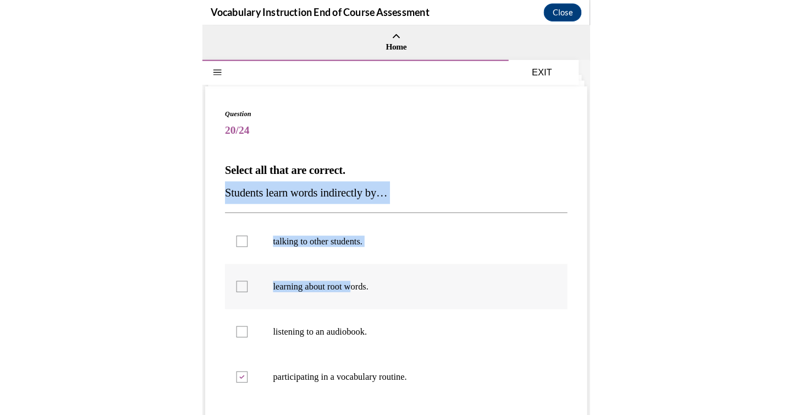
scroll to position [37, 0]
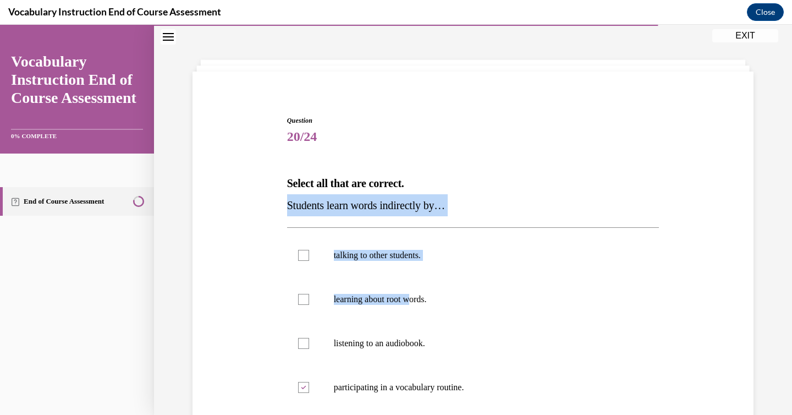
click at [273, 100] on div "Question 20/24 Select all that are correct. Students learn words indirectly by……" at bounding box center [473, 313] width 566 height 463
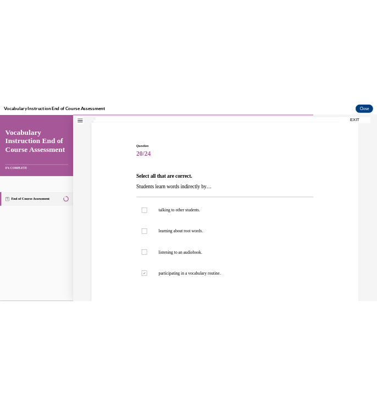
scroll to position [95, 0]
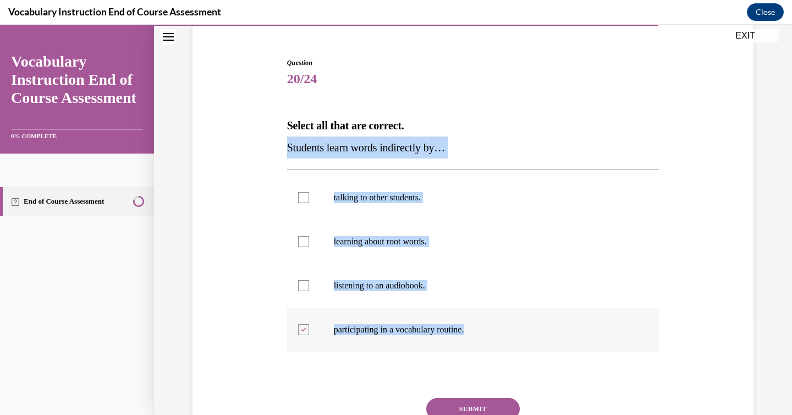
drag, startPoint x: 283, startPoint y: 144, endPoint x: 520, endPoint y: 337, distance: 305.6
click at [520, 337] on div "Question 20/24 Select all that are correct. Students learn words indirectly by……" at bounding box center [473, 256] width 566 height 463
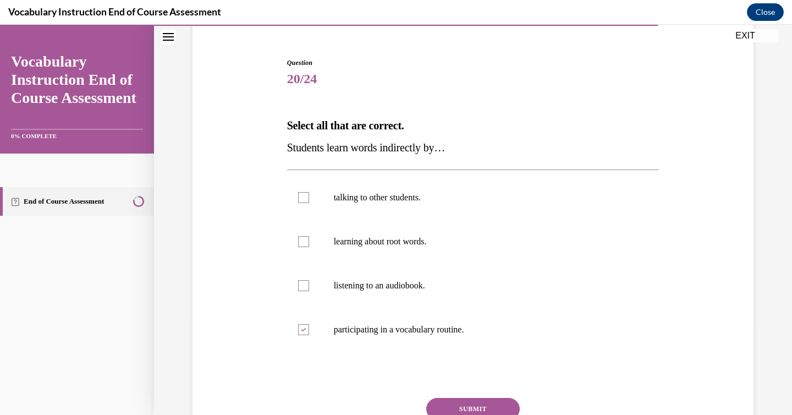
click at [350, 76] on span "20/24" at bounding box center [473, 79] width 372 height 22
click at [305, 328] on icon at bounding box center [303, 330] width 5 height 4
click at [305, 327] on input "participating in a vocabulary routine." at bounding box center [303, 329] width 11 height 11
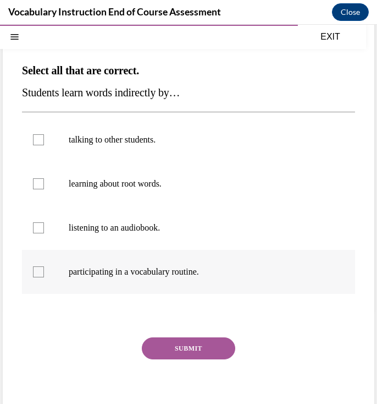
click at [134, 272] on p "participating in a vocabulary routine." at bounding box center [198, 271] width 259 height 11
click at [44, 272] on input "participating in a vocabulary routine." at bounding box center [38, 271] width 11 height 11
checkbox input "true"
click at [122, 233] on p "listening to an audiobook." at bounding box center [198, 227] width 259 height 11
click at [44, 233] on input "listening to an audiobook." at bounding box center [38, 227] width 11 height 11
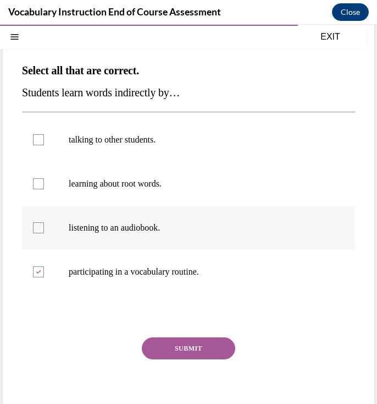
checkbox input "true"
click at [126, 144] on p "talking to other students." at bounding box center [198, 139] width 259 height 11
click at [44, 144] on input "talking to other students." at bounding box center [38, 139] width 11 height 11
checkbox input "true"
click at [174, 344] on button "SUBMIT" at bounding box center [188, 348] width 93 height 22
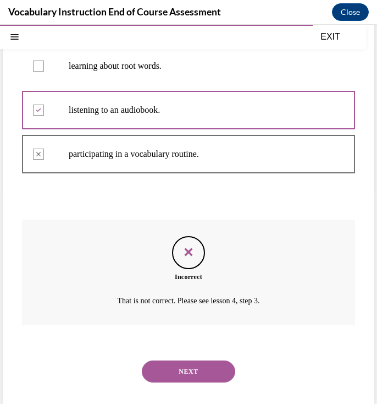
scroll to position [219, 0]
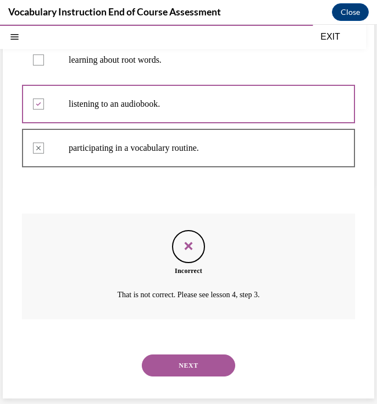
click at [179, 361] on button "NEXT" at bounding box center [188, 365] width 93 height 22
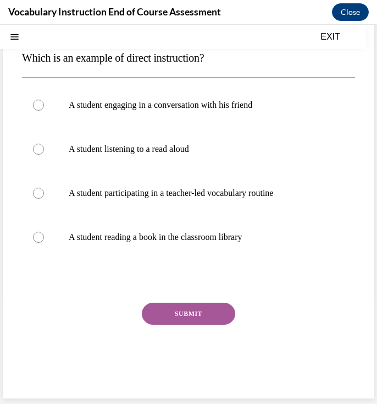
scroll to position [0, 0]
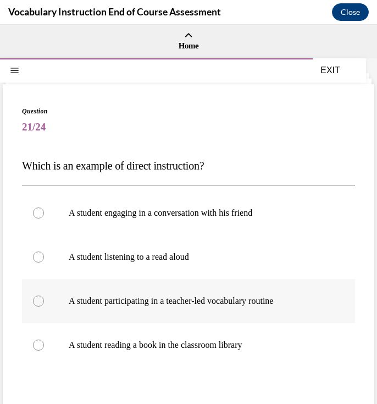
click at [164, 307] on label "A student participating in a teacher-led vocabulary routine" at bounding box center [188, 301] width 333 height 44
click at [44, 306] on input "A student participating in a teacher-led vocabulary routine" at bounding box center [38, 300] width 11 height 11
radio input "true"
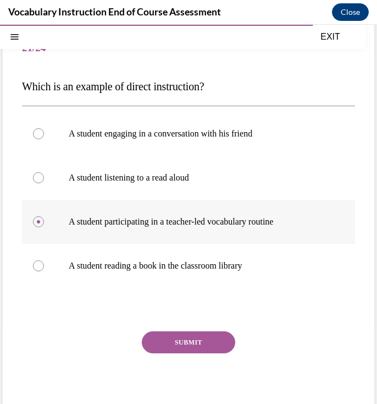
scroll to position [88, 0]
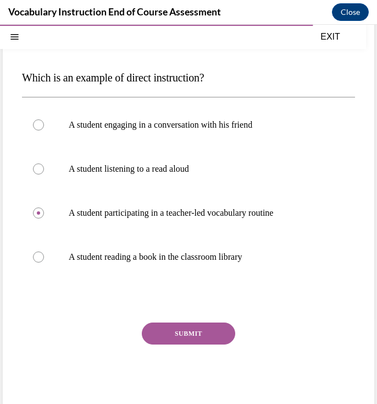
click at [174, 327] on button "SUBMIT" at bounding box center [188, 333] width 93 height 22
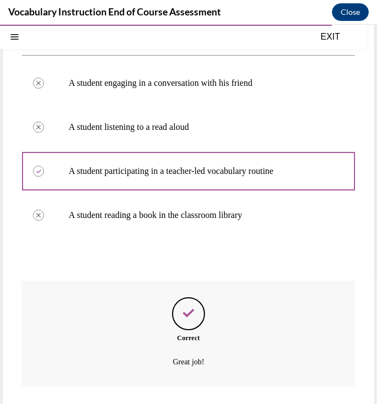
scroll to position [197, 0]
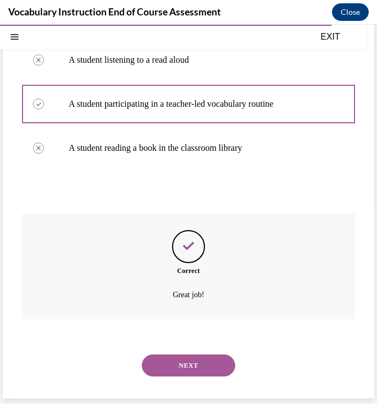
click at [184, 355] on button "NEXT" at bounding box center [188, 365] width 93 height 22
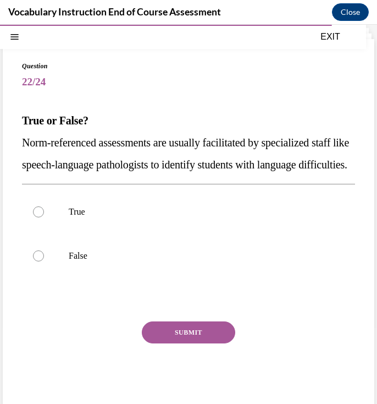
scroll to position [44, 0]
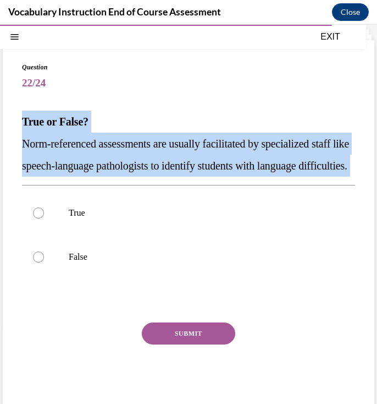
drag, startPoint x: 16, startPoint y: 113, endPoint x: 142, endPoint y: 208, distance: 157.4
click at [142, 208] on div "Question 22/24 True or False? Norm-referenced assessments are usually facilitat…" at bounding box center [189, 229] width 372 height 378
click at [35, 218] on div at bounding box center [38, 212] width 11 height 11
click at [35, 218] on input "True" at bounding box center [38, 212] width 11 height 11
radio input "true"
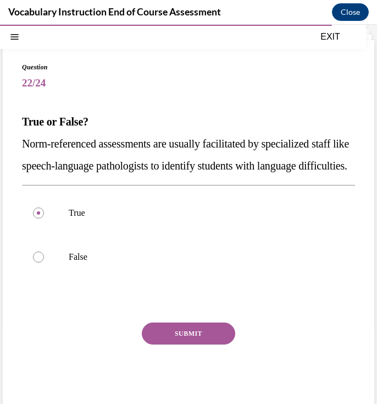
click at [181, 344] on button "SUBMIT" at bounding box center [188, 333] width 93 height 22
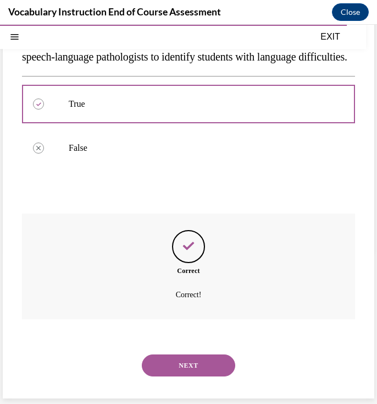
scroll to position [175, 0]
click at [181, 363] on button "NEXT" at bounding box center [188, 365] width 93 height 22
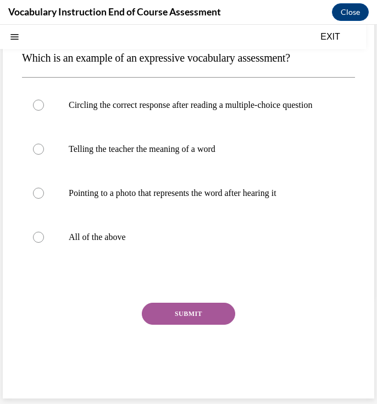
scroll to position [0, 0]
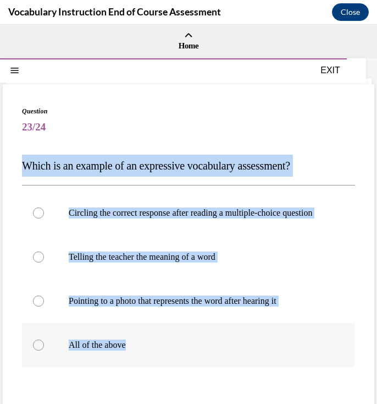
drag, startPoint x: 10, startPoint y: 166, endPoint x: 213, endPoint y: 367, distance: 285.0
click at [213, 367] on div "Question 23/24 Which is an example of an expressive vocabulary assessment? Circ…" at bounding box center [189, 295] width 372 height 422
click at [206, 127] on span "23/24" at bounding box center [188, 127] width 333 height 22
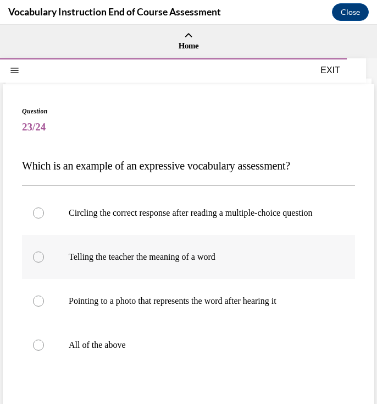
click at [175, 262] on p "Telling the teacher the meaning of a word" at bounding box center [198, 256] width 259 height 11
click at [44, 262] on input "Telling the teacher the meaning of a word" at bounding box center [38, 256] width 11 height 11
radio input "true"
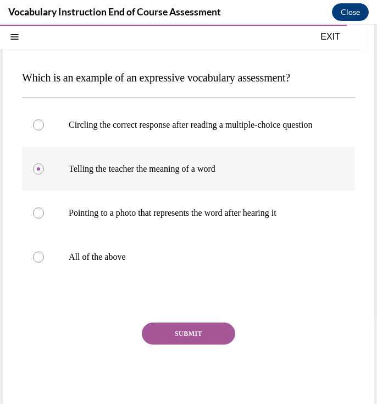
scroll to position [92, 0]
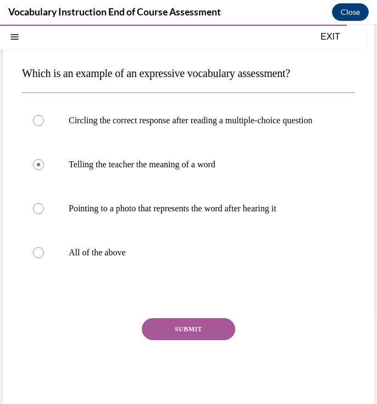
click at [184, 336] on button "SUBMIT" at bounding box center [188, 329] width 93 height 22
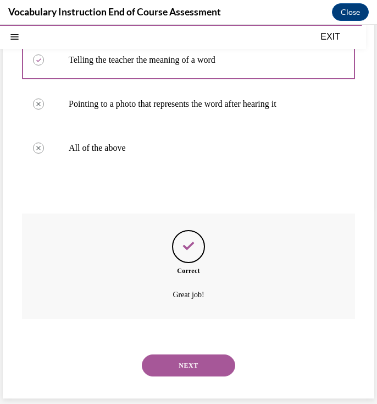
scroll to position [208, 0]
click at [189, 357] on button "NEXT" at bounding box center [188, 365] width 93 height 22
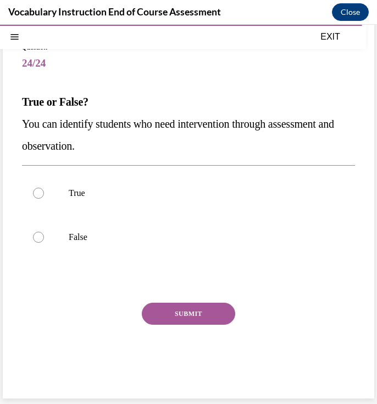
scroll to position [64, 0]
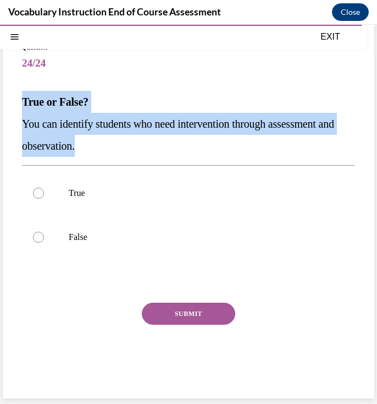
drag, startPoint x: 108, startPoint y: 146, endPoint x: 13, endPoint y: 98, distance: 106.5
click at [13, 98] on div "Question 24/24 True or False? You can identify students who need intervention t…" at bounding box center [189, 209] width 372 height 378
drag, startPoint x: 67, startPoint y: 190, endPoint x: 49, endPoint y: 190, distance: 17.6
click at [67, 190] on label "True" at bounding box center [188, 193] width 333 height 44
click at [44, 190] on input "True" at bounding box center [38, 193] width 11 height 11
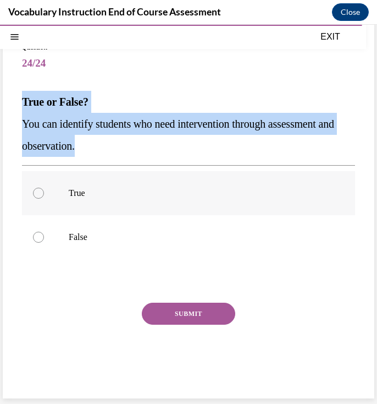
radio input "true"
click at [49, 190] on label "True" at bounding box center [188, 193] width 333 height 44
click at [44, 190] on input "True" at bounding box center [38, 193] width 11 height 11
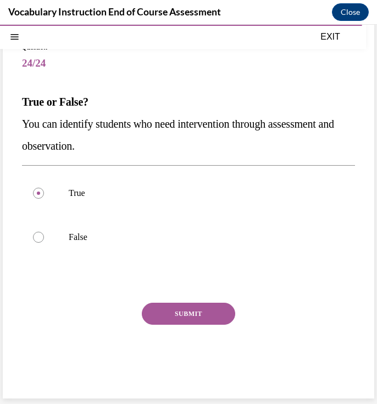
click at [170, 310] on button "SUBMIT" at bounding box center [188, 313] width 93 height 22
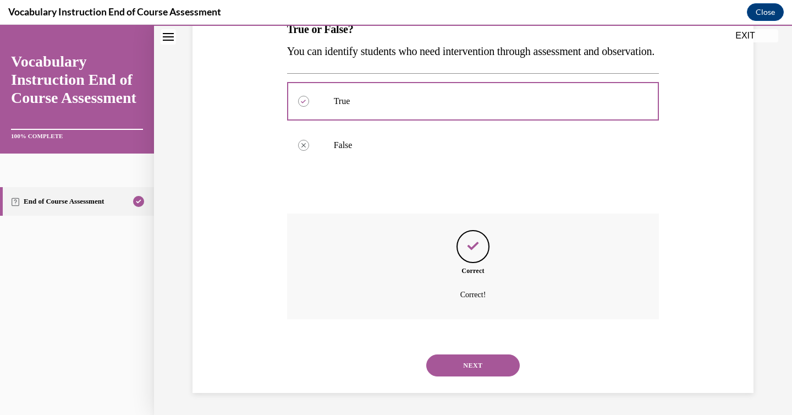
scroll to position [211, 0]
click at [454, 371] on button "NEXT" at bounding box center [472, 365] width 93 height 22
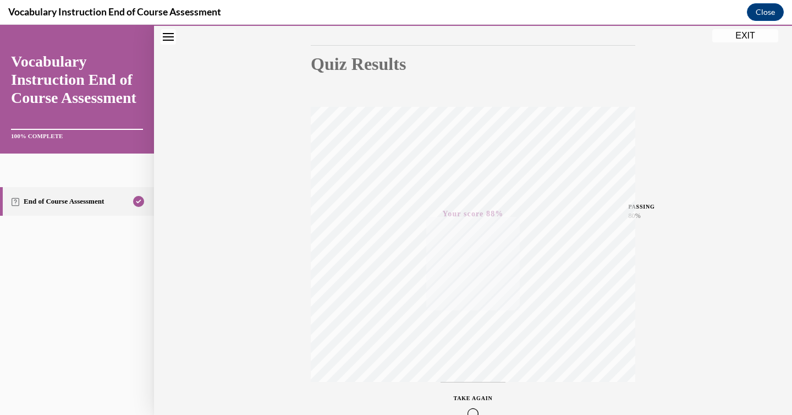
scroll to position [0, 0]
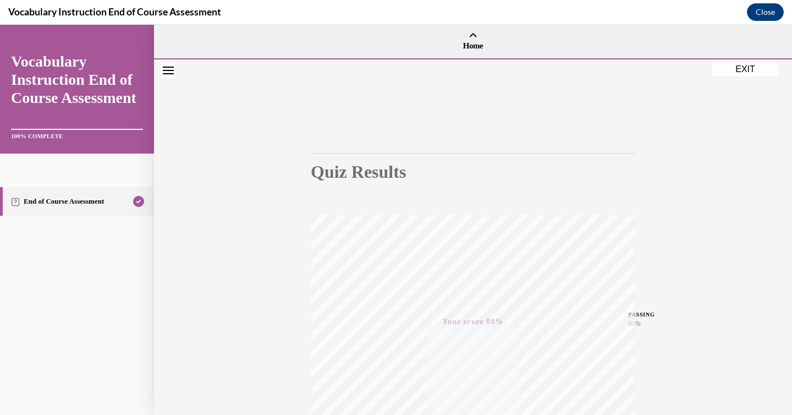
click at [734, 73] on button "EXIT" at bounding box center [745, 69] width 66 height 13
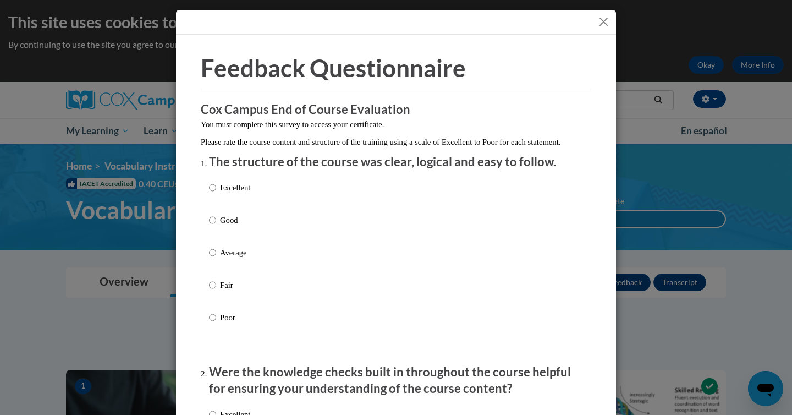
click at [228, 194] on p "Excellent" at bounding box center [235, 187] width 30 height 12
click at [216, 194] on input "Excellent" at bounding box center [212, 187] width 7 height 12
radio input "true"
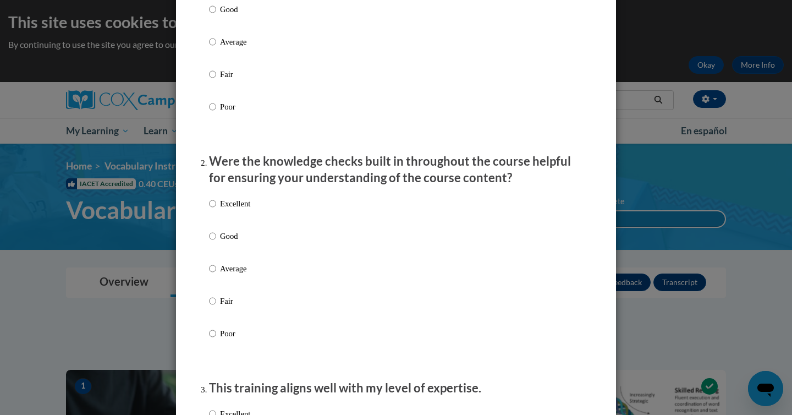
scroll to position [213, 0]
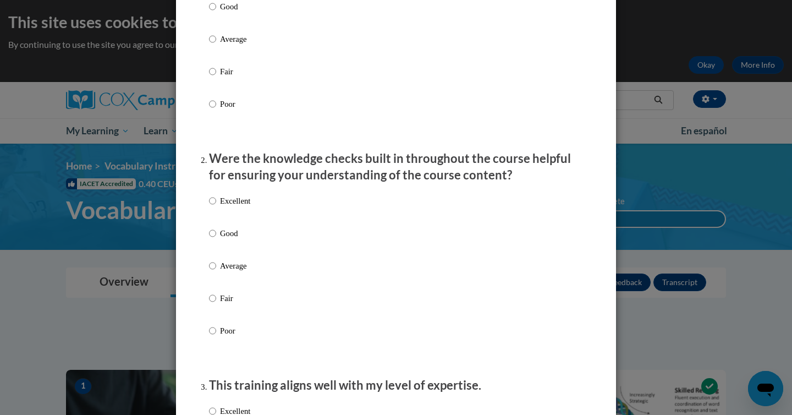
click at [227, 207] on p "Excellent" at bounding box center [235, 201] width 30 height 12
click at [216, 207] on input "Excellent" at bounding box center [212, 201] width 7 height 12
radio input "true"
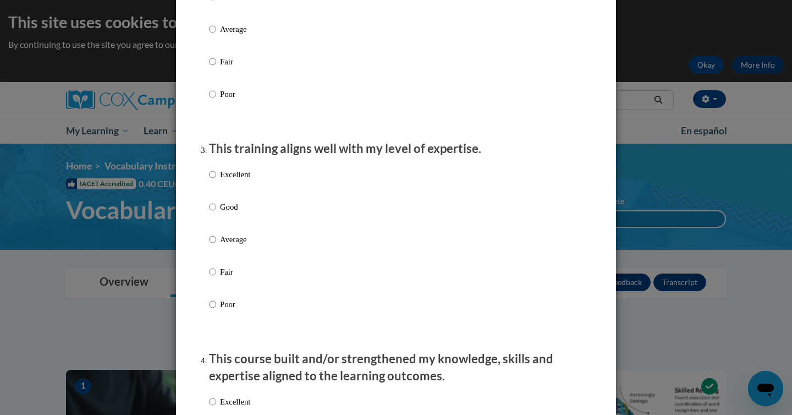
scroll to position [495, 0]
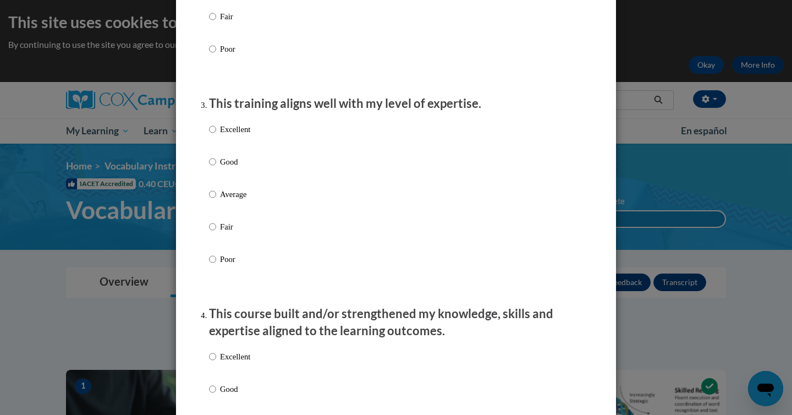
click at [225, 135] on p "Excellent" at bounding box center [235, 129] width 30 height 12
click at [216, 135] on input "Excellent" at bounding box center [212, 129] width 7 height 12
radio input "true"
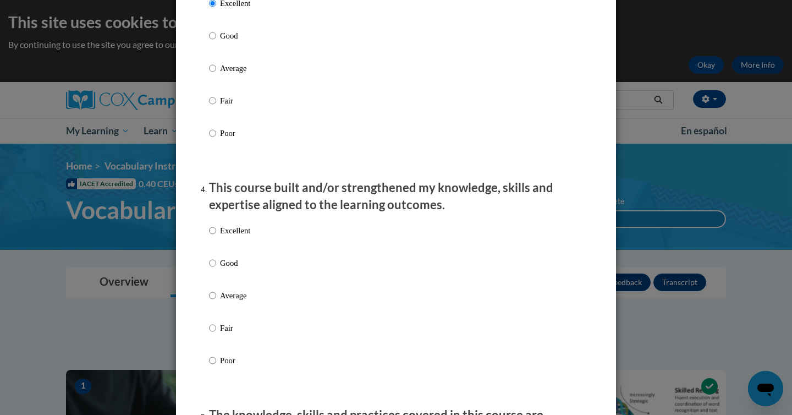
click at [232, 253] on label "Excellent" at bounding box center [229, 239] width 41 height 30
click at [216, 236] on input "Excellent" at bounding box center [212, 230] width 7 height 12
radio input "true"
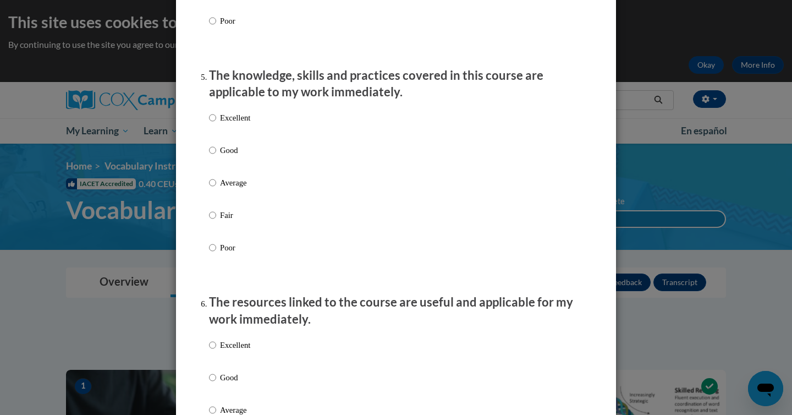
scroll to position [962, 0]
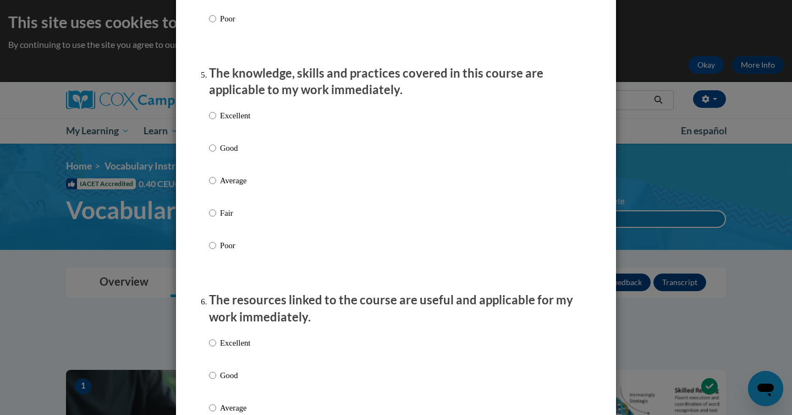
click at [225, 122] on p "Excellent" at bounding box center [235, 115] width 30 height 12
click at [216, 122] on input "Excellent" at bounding box center [212, 115] width 7 height 12
radio input "true"
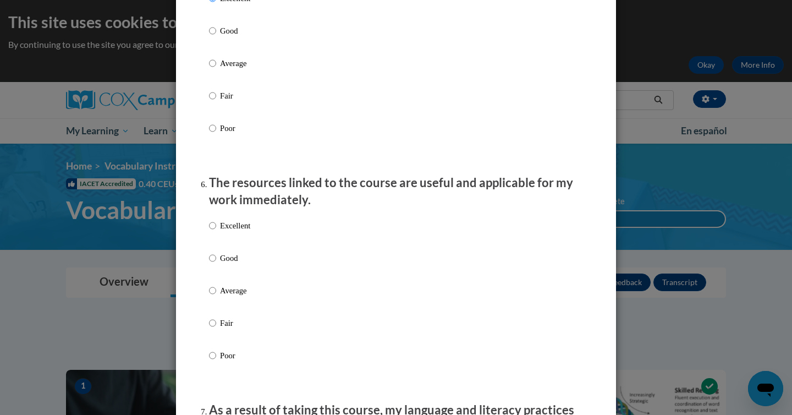
click at [232, 231] on p "Excellent" at bounding box center [235, 225] width 30 height 12
click at [216, 231] on input "Excellent" at bounding box center [212, 225] width 7 height 12
radio input "true"
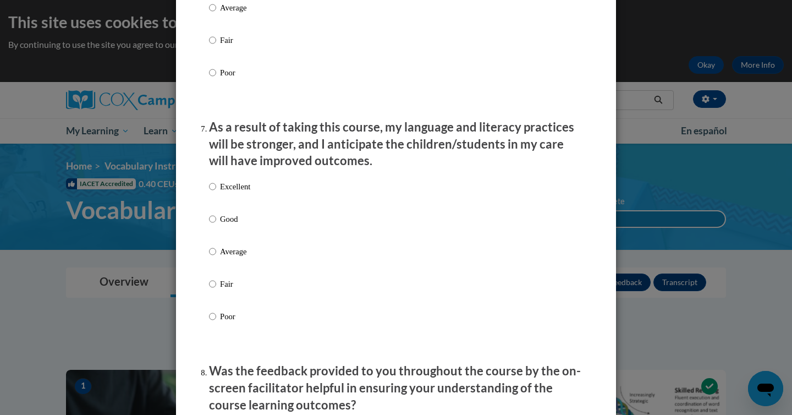
click at [229, 206] on label "Excellent" at bounding box center [229, 195] width 41 height 30
click at [216, 192] on input "Excellent" at bounding box center [212, 186] width 7 height 12
radio input "true"
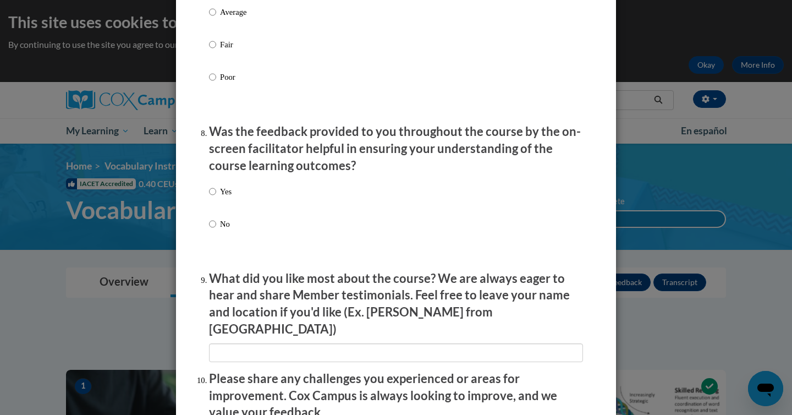
scroll to position [1648, 0]
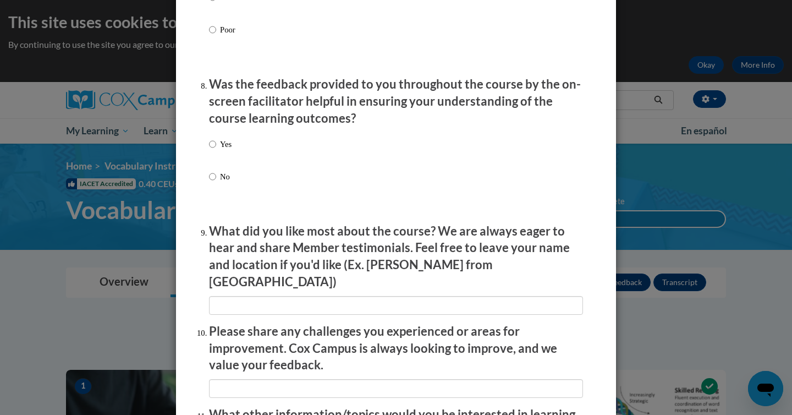
click at [227, 150] on p "Yes" at bounding box center [226, 144] width 12 height 12
click at [216, 150] on input "Yes" at bounding box center [212, 144] width 7 height 12
radio input "true"
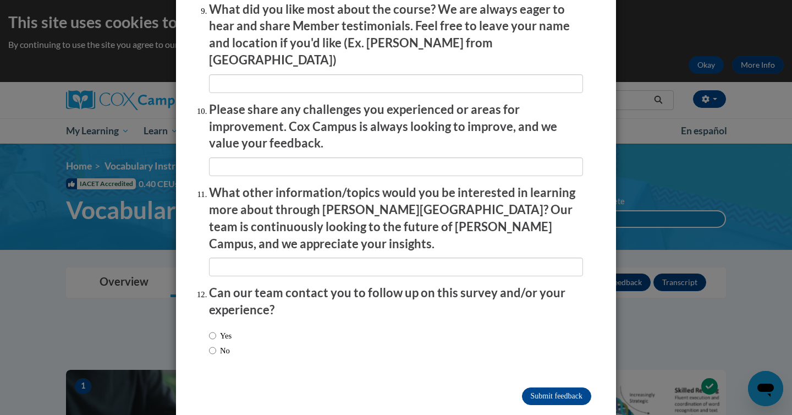
scroll to position [1873, 0]
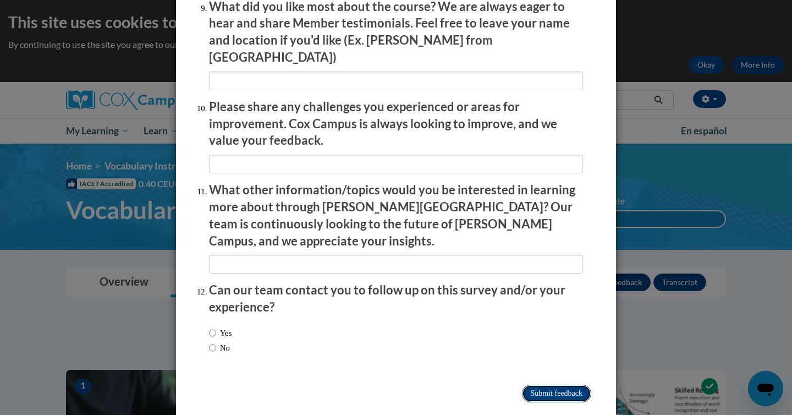
click at [535, 384] on input "Submit feedback" at bounding box center [556, 393] width 69 height 18
